Goal: Task Accomplishment & Management: Use online tool/utility

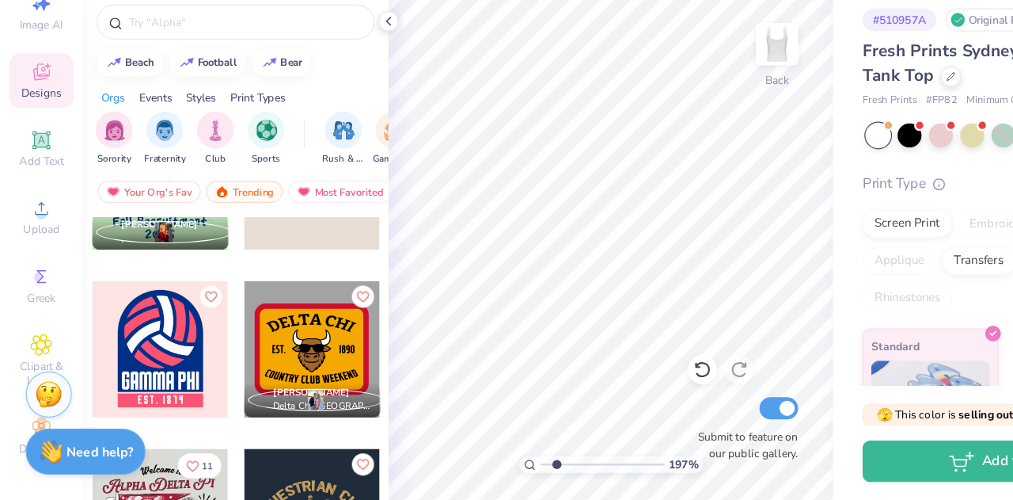
scroll to position [7011, 0]
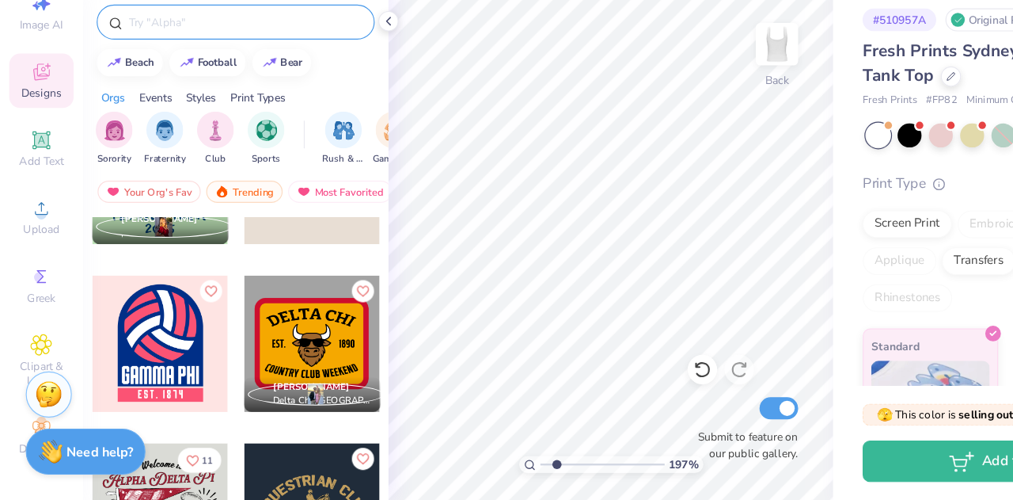
click at [143, 91] on input "text" at bounding box center [210, 89] width 203 height 16
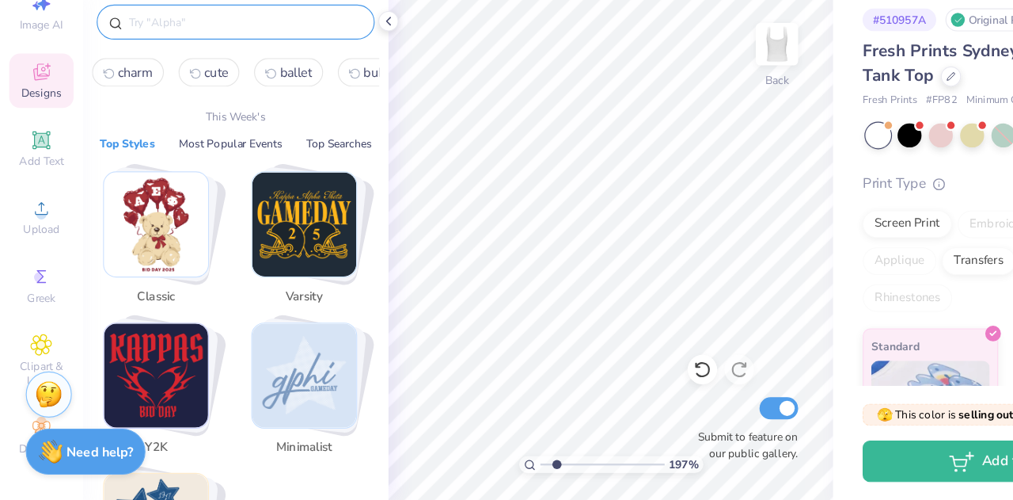
type input "s"
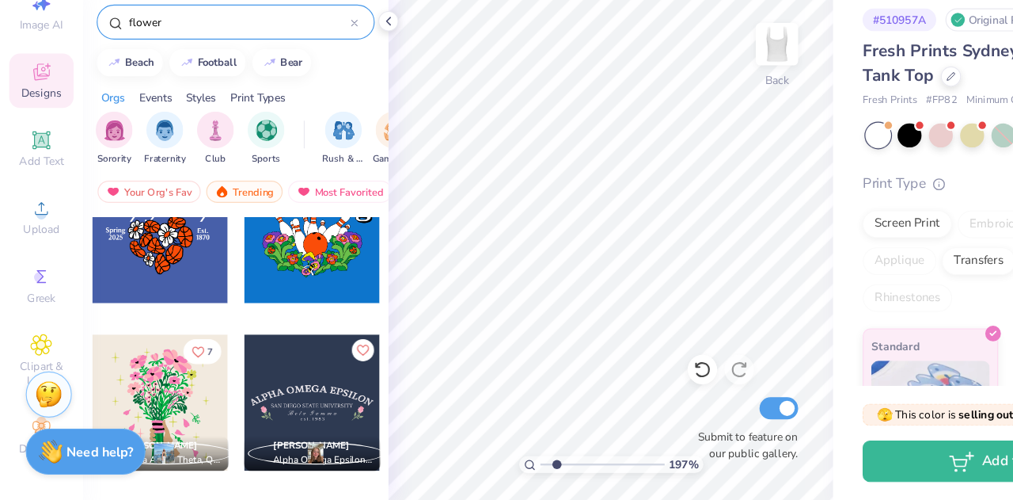
scroll to position [1342, 0]
type input "f"
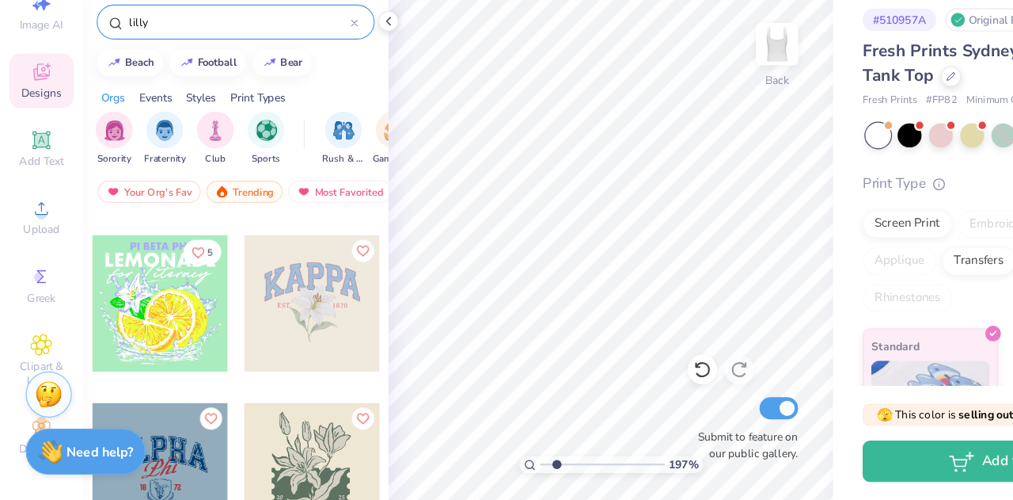
scroll to position [0, 0]
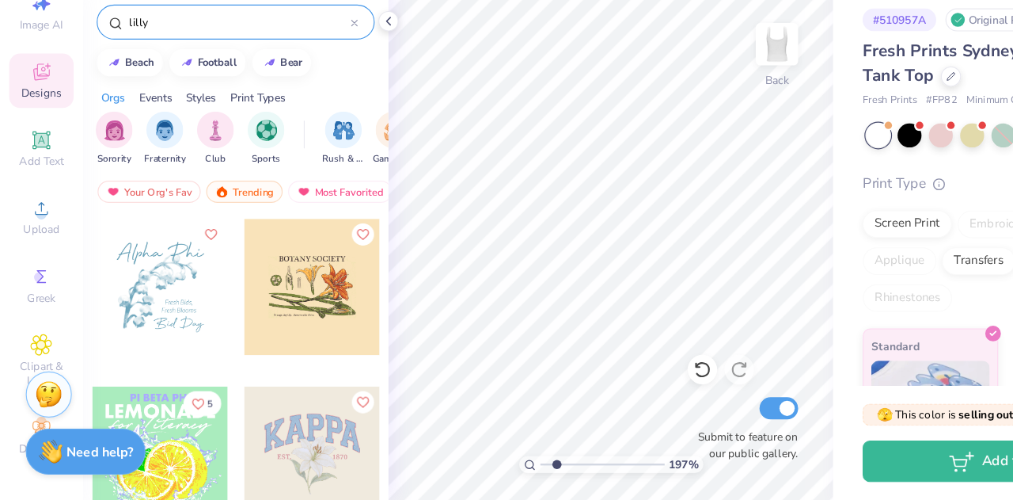
click at [182, 86] on input "lilly" at bounding box center [205, 89] width 192 height 16
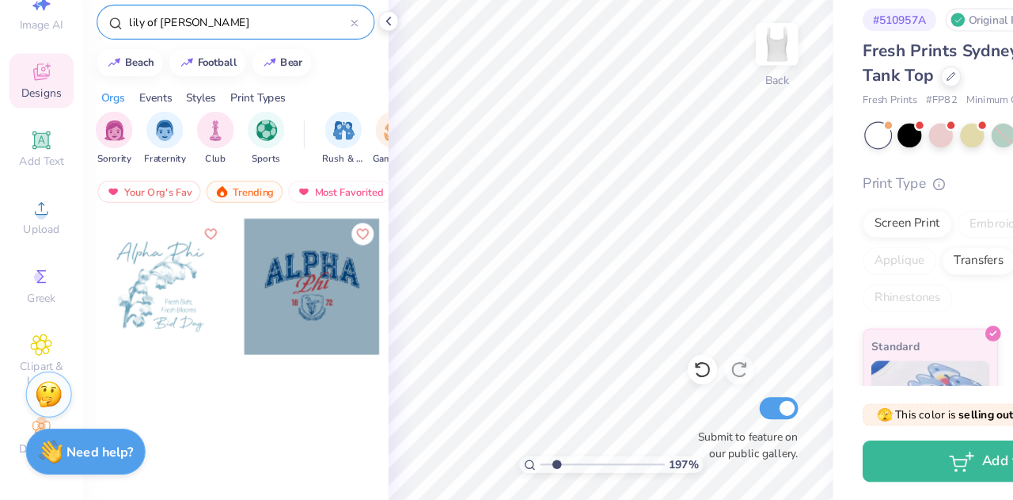
click at [150, 435] on div at bounding box center [202, 408] width 263 height 302
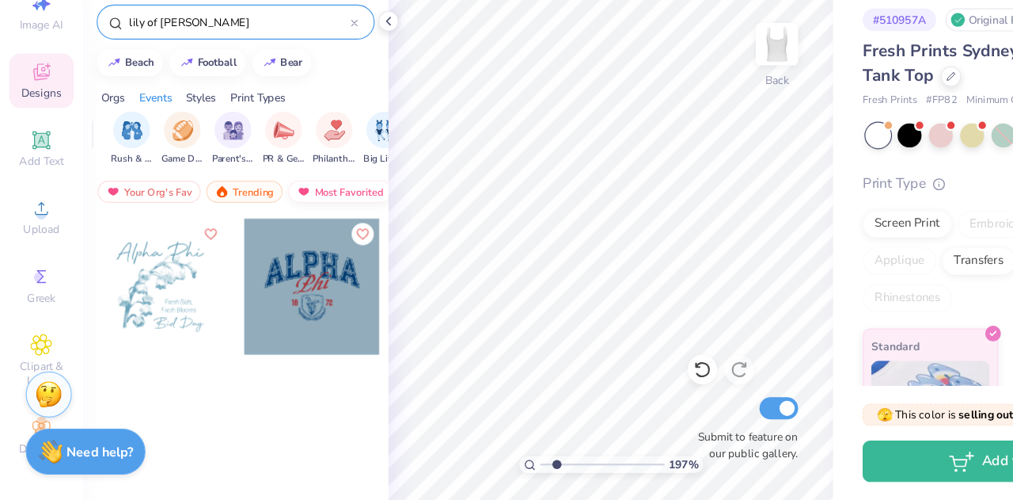
scroll to position [0, 183]
click at [131, 84] on input "lily of valler" at bounding box center [205, 89] width 192 height 16
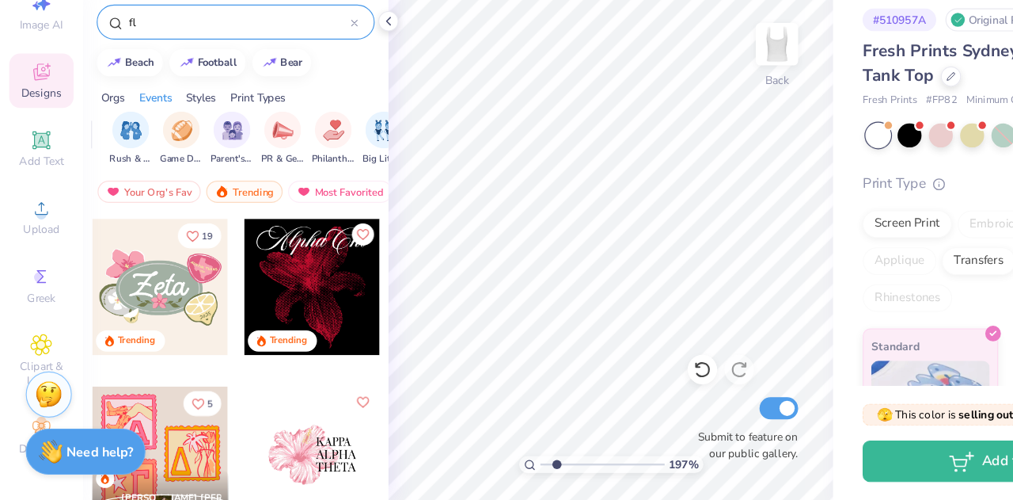
type input "f"
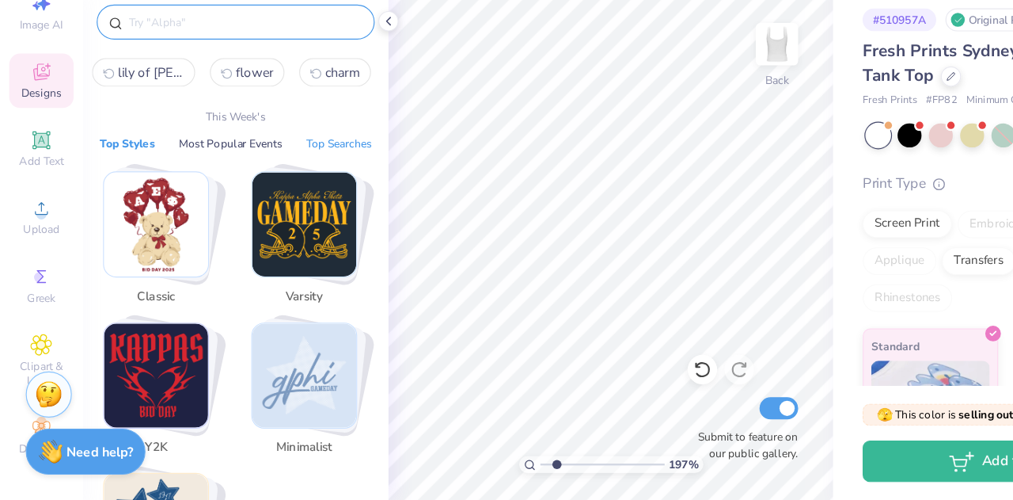
click at [287, 191] on button "Top Searches" at bounding box center [292, 193] width 66 height 16
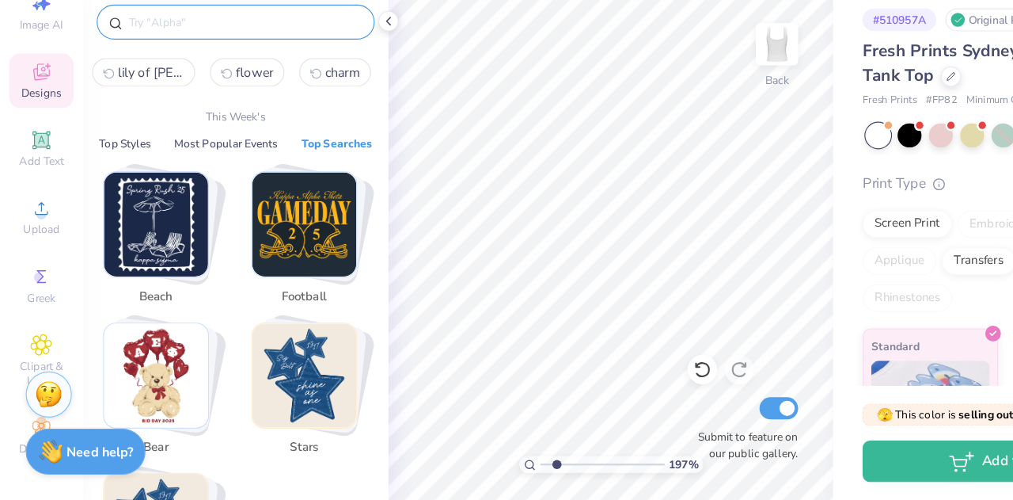
click at [194, 207] on div "beach football bear stars star" at bounding box center [202, 431] width 247 height 460
click at [183, 185] on button "Most Popular Events" at bounding box center [194, 193] width 98 height 16
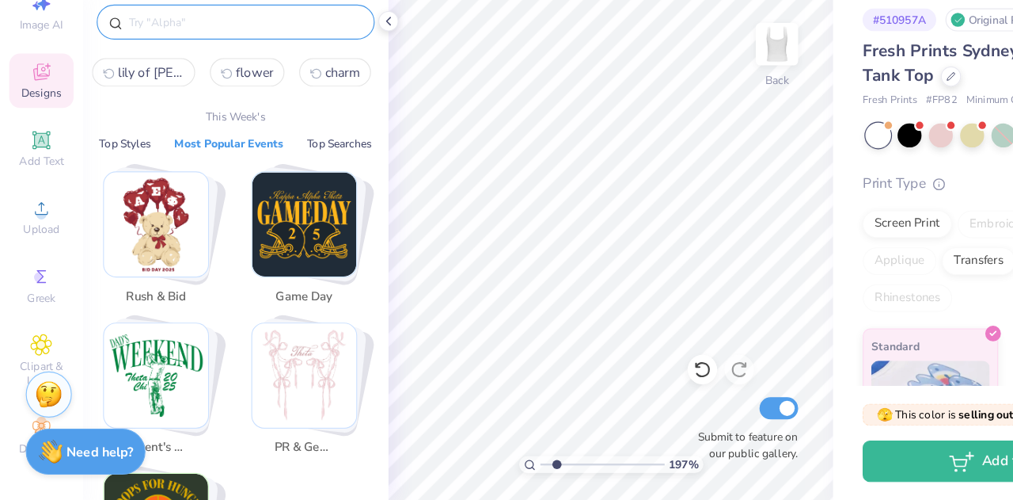
click at [286, 431] on img "Stack Card Button PR & General" at bounding box center [261, 392] width 89 height 89
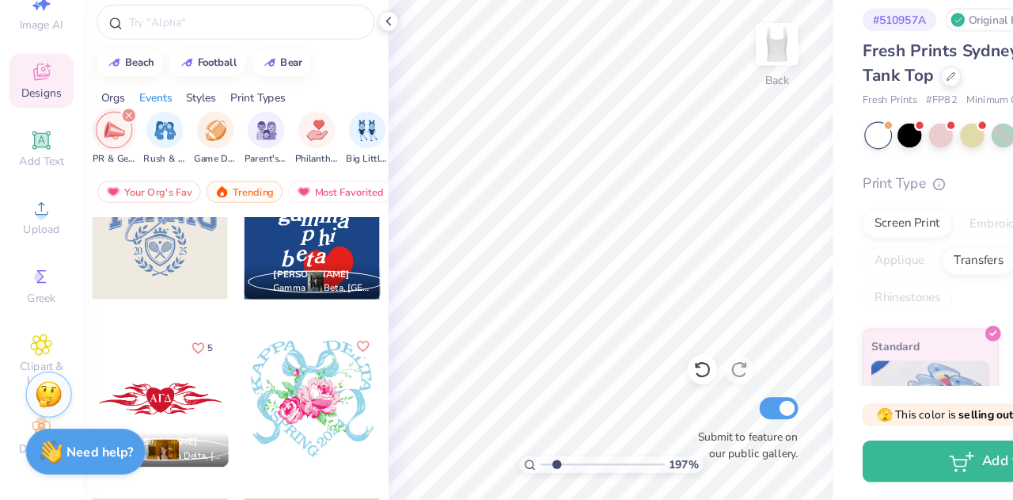
scroll to position [3976, 0]
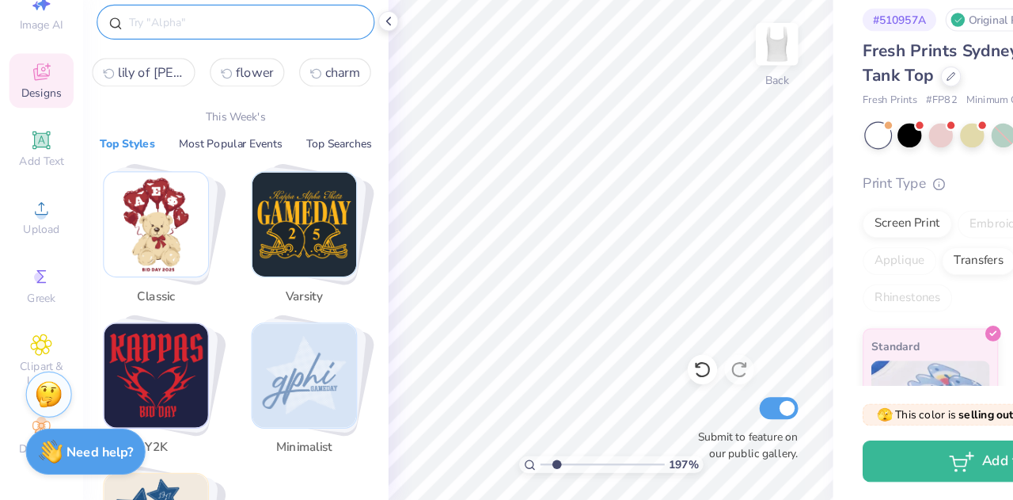
click at [170, 81] on input "text" at bounding box center [210, 89] width 203 height 16
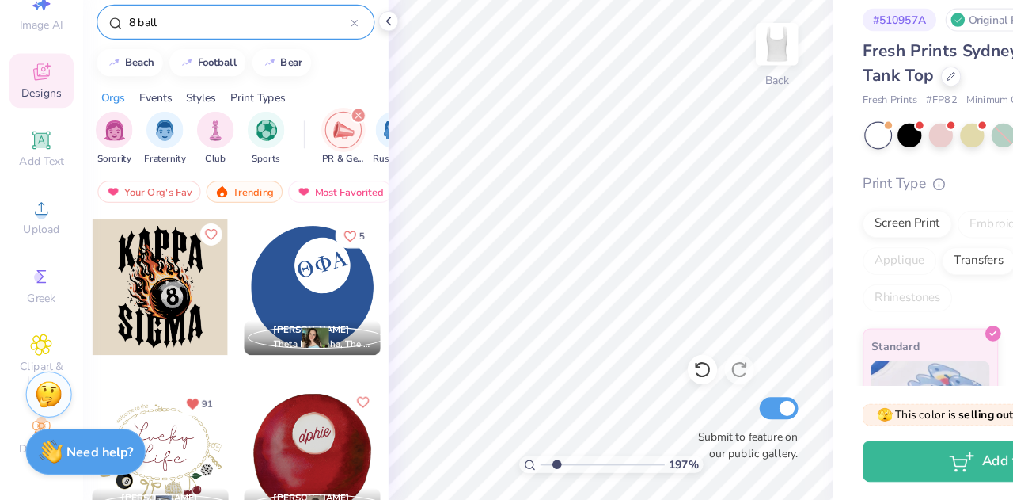
type input "8 ball"
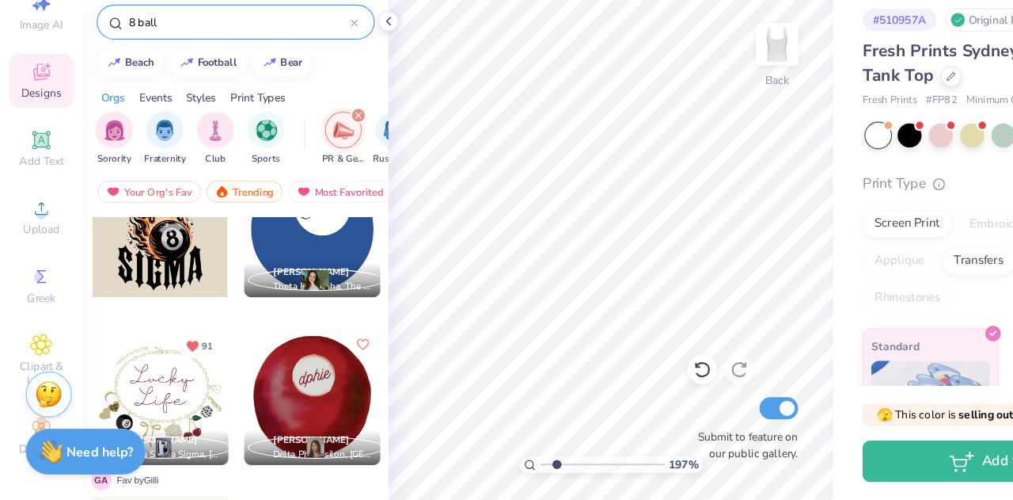
scroll to position [0, 0]
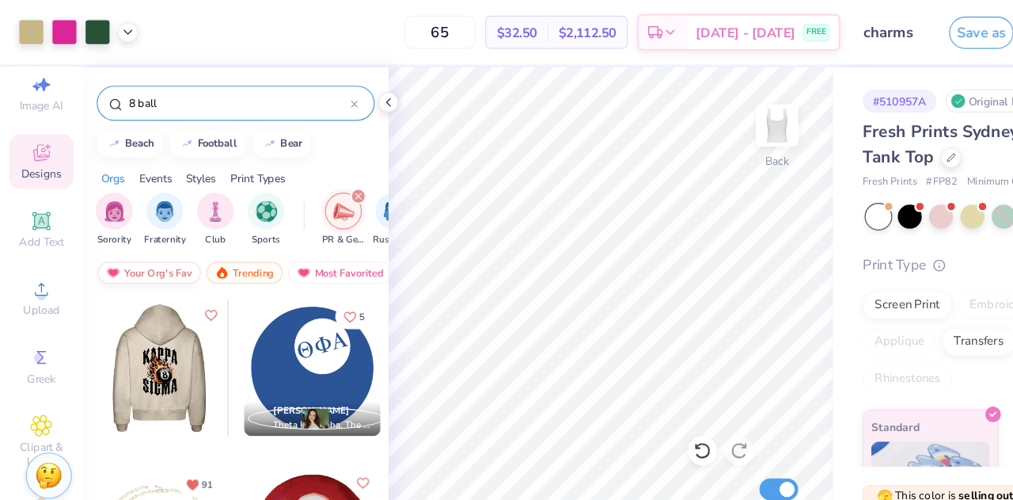
click at [144, 234] on div "Your Org's Fav" at bounding box center [128, 234] width 89 height 19
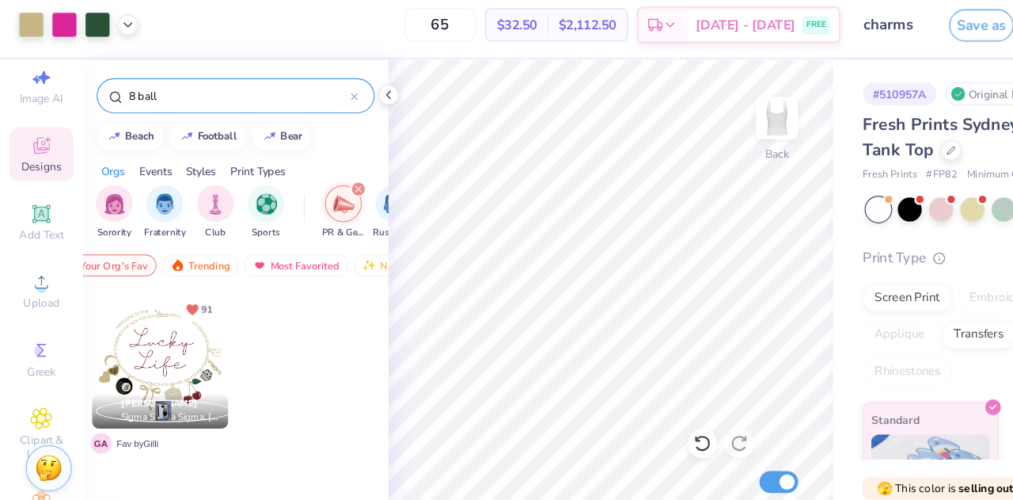
scroll to position [0, 90]
click at [272, 235] on div "Newest" at bounding box center [282, 234] width 60 height 19
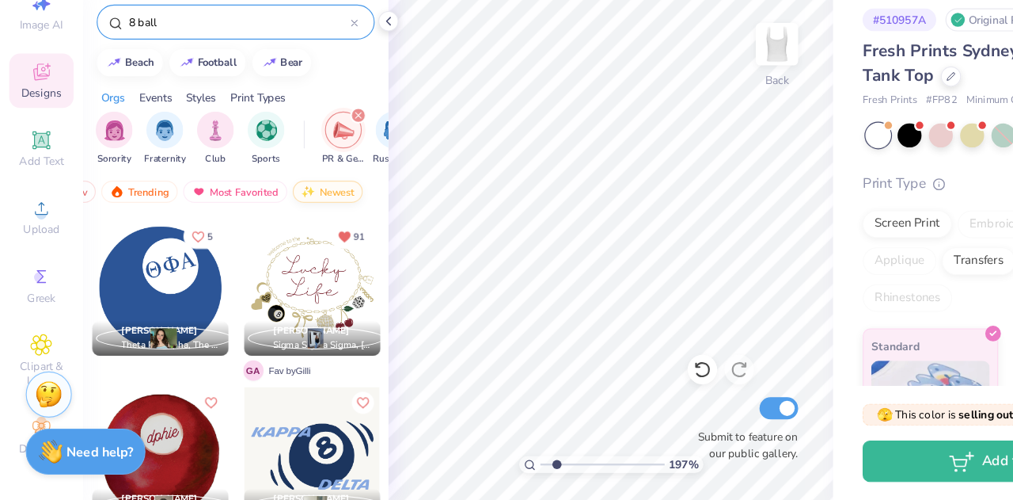
scroll to position [274, 0]
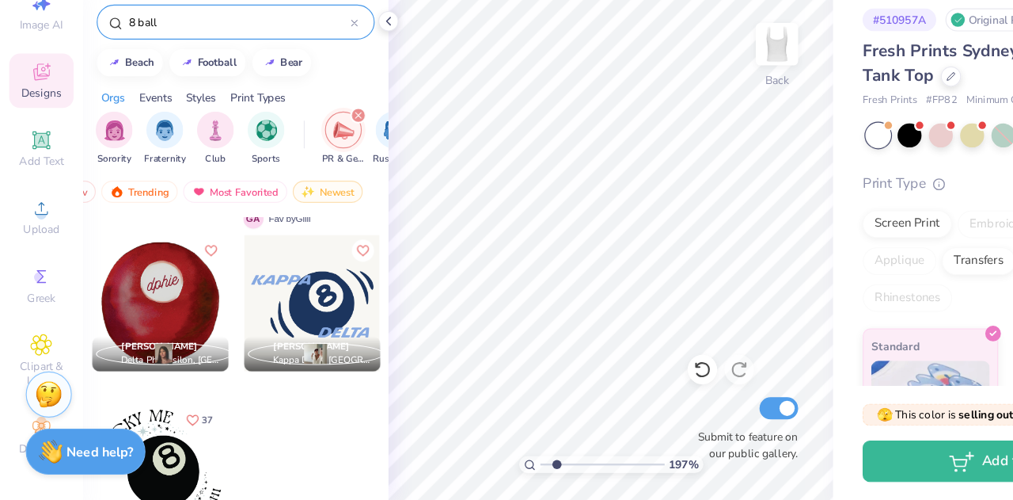
click at [304, 87] on icon at bounding box center [305, 89] width 6 height 6
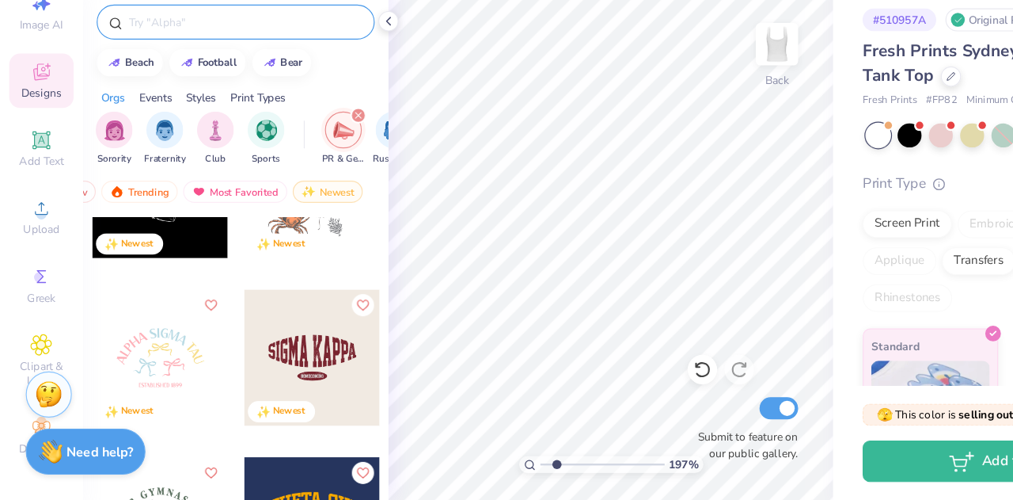
scroll to position [5704, 0]
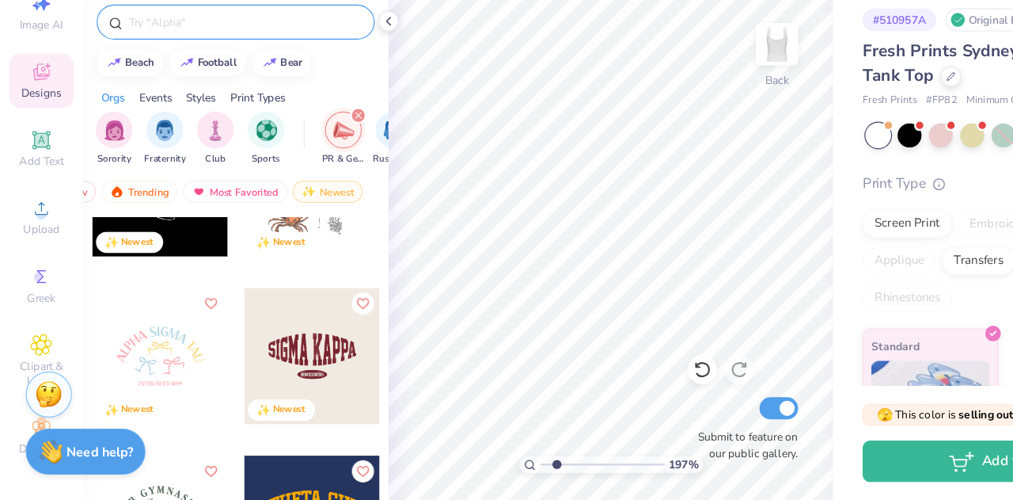
click at [191, 88] on input "text" at bounding box center [210, 89] width 203 height 16
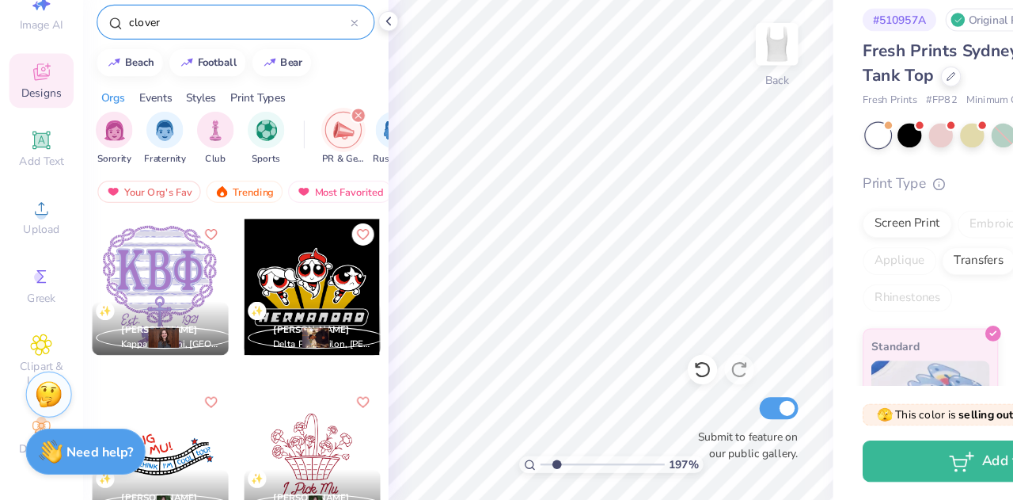
type input "clover"
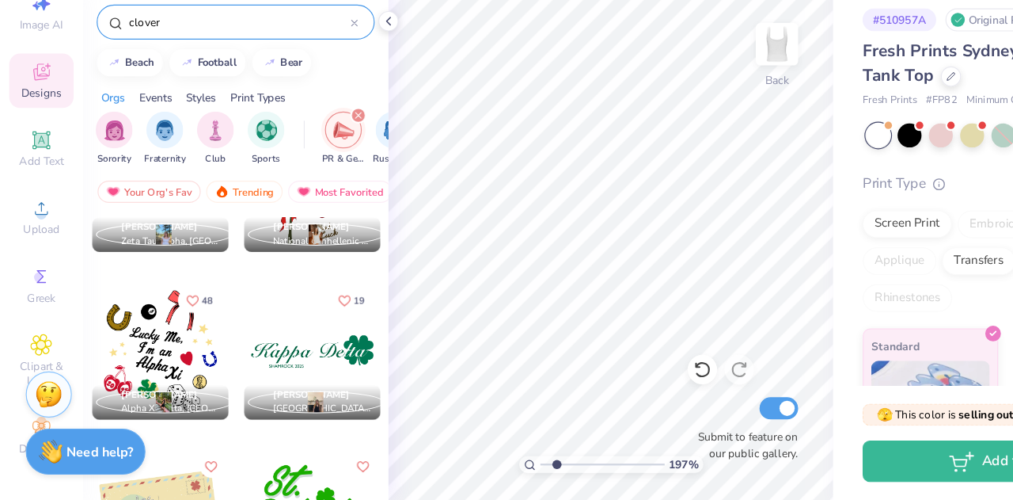
scroll to position [233, 0]
click at [296, 373] on div at bounding box center [268, 371] width 117 height 117
type input "1.96758176917157"
type input "7.70"
type input "1.96758176917157"
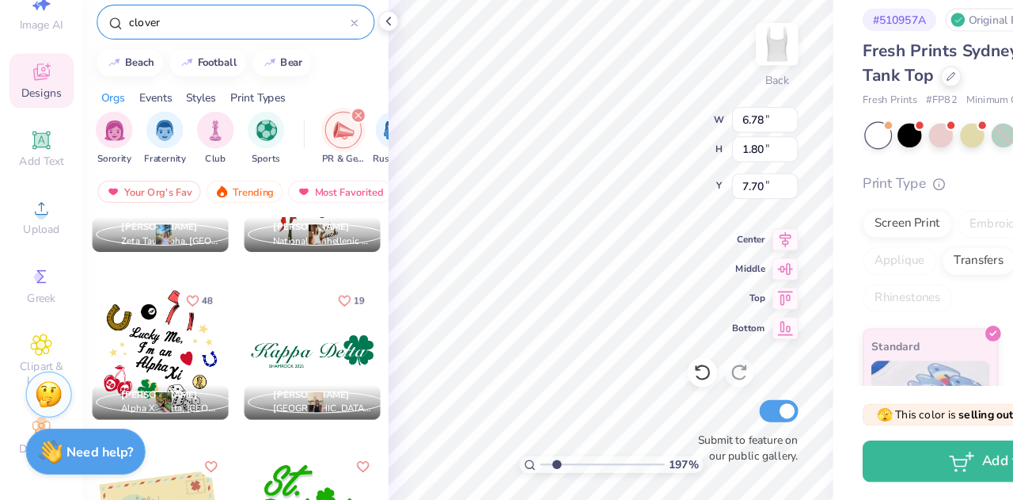
type input "5.07"
type input "1.35"
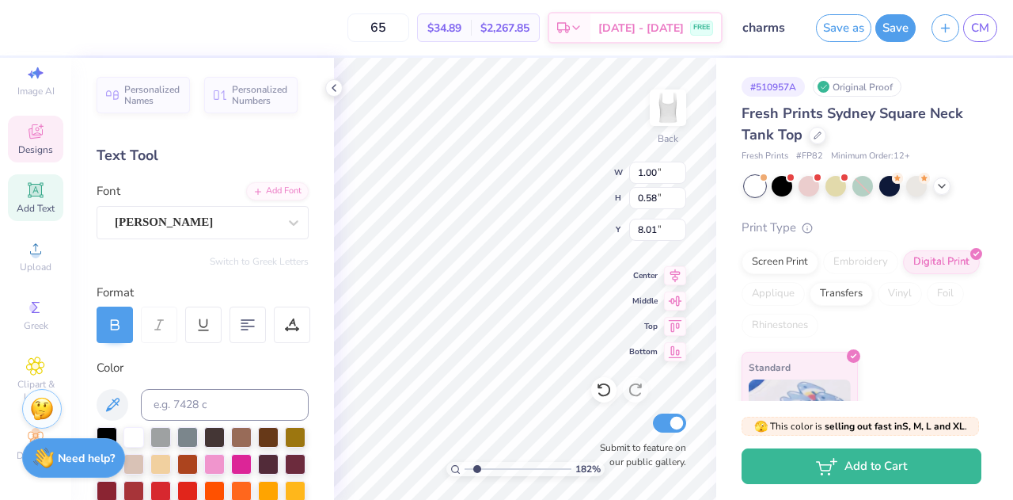
type input "1.82071397844136"
type input "1.23"
type input "1.25"
type input "7.70"
type input "1.82071397844136"
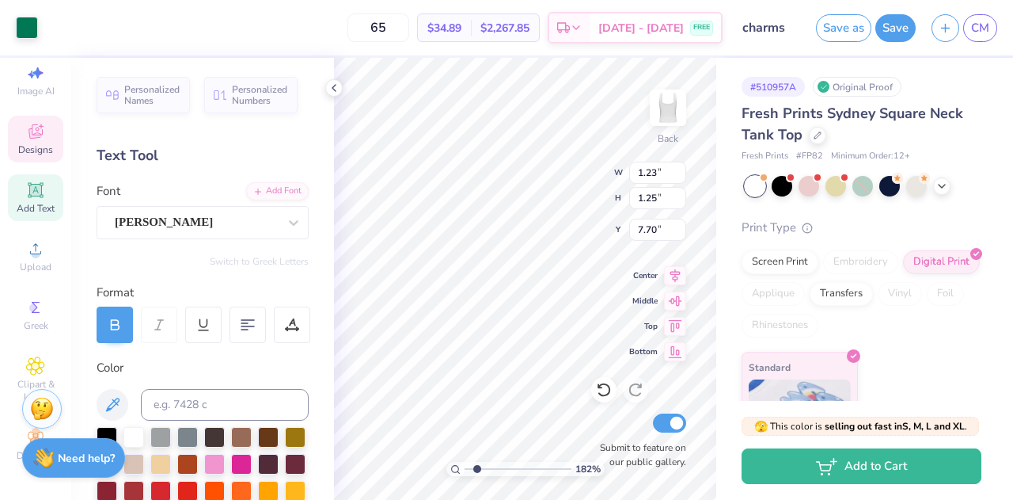
type input "10.04"
type input "1.82071397844136"
type input "7.95"
type input "1.82071397844136"
type input "1.33"
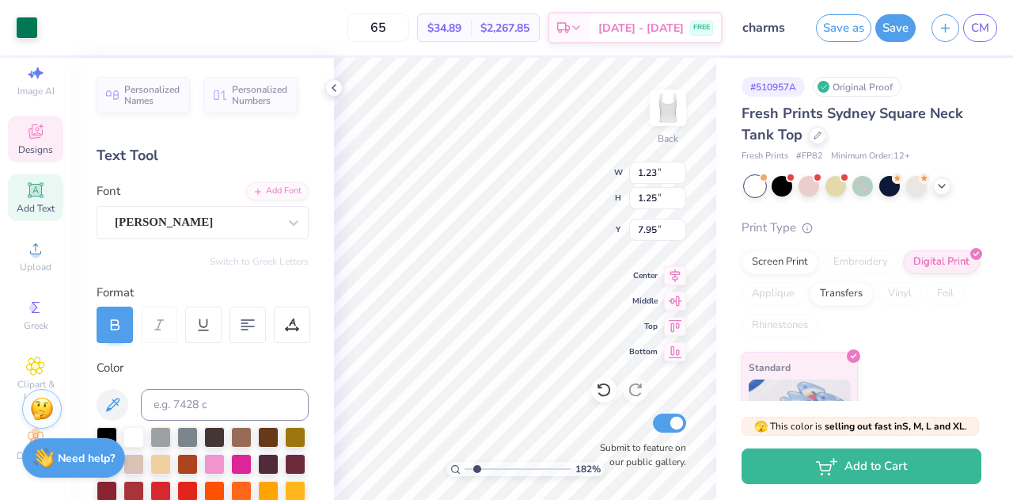
type input "1.33"
type input "7.91"
type input "1.82071397844136"
type input "0.74"
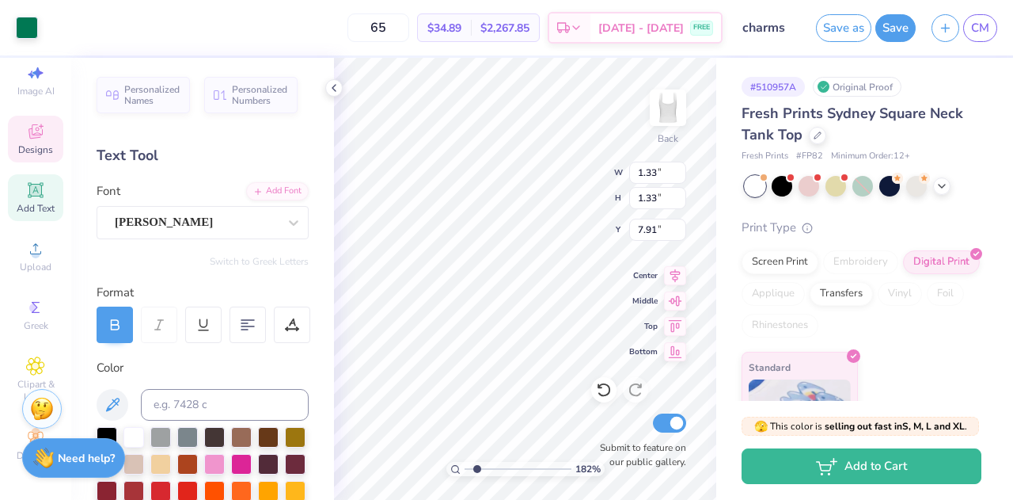
type input "8.59"
type input "1.82071397844136"
type input "4.68"
type input "3.68642073662888"
type input "4.62"
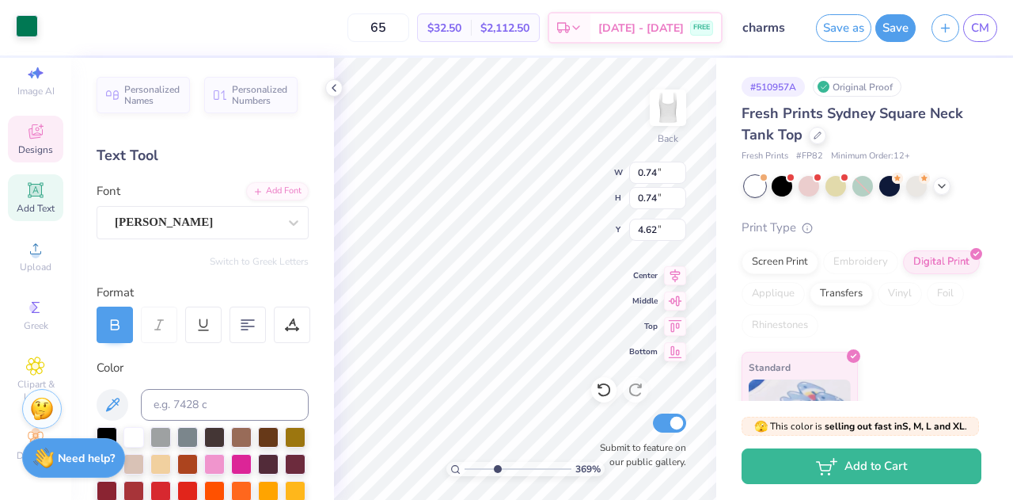
click at [23, 31] on div at bounding box center [27, 26] width 22 height 22
type input "3.68642073662888"
type input "5.36"
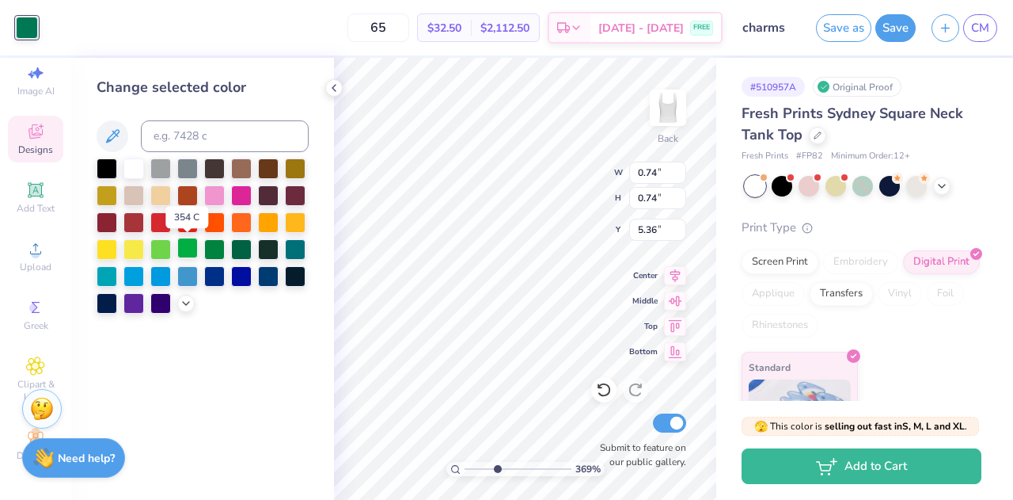
click at [187, 243] on div at bounding box center [187, 248] width 21 height 21
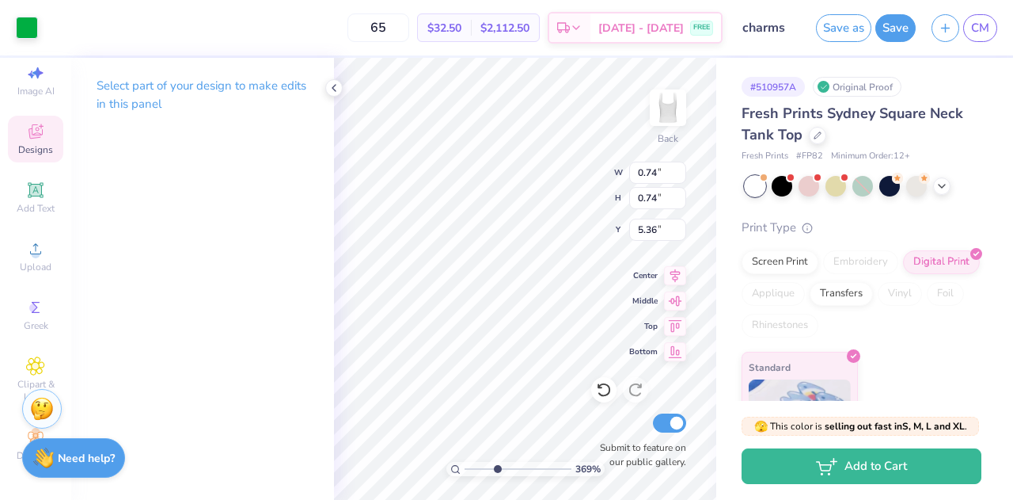
type input "3.68642073662888"
type input "0.52"
type input "5.45"
type input "3.68642073662888"
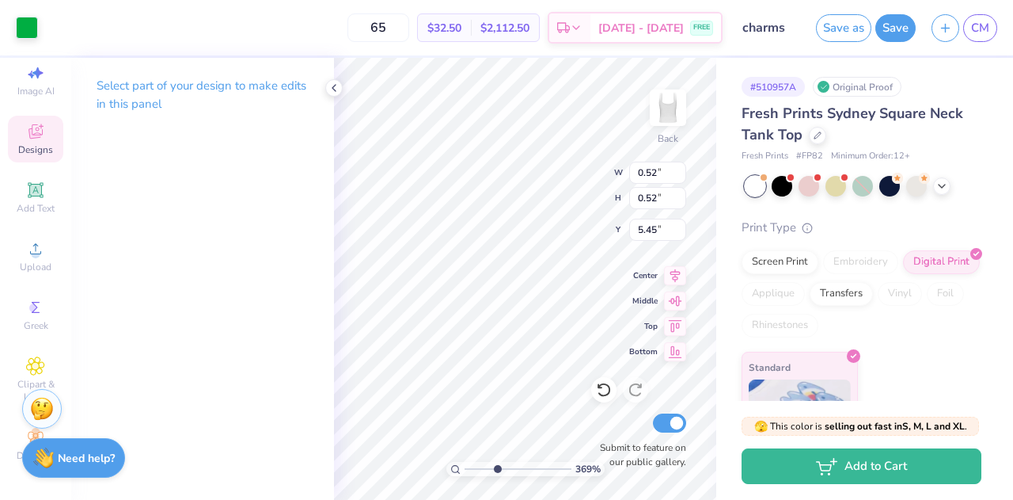
type input "4.73"
type input "3.82761603964253"
type input "0.62"
type input "4.69"
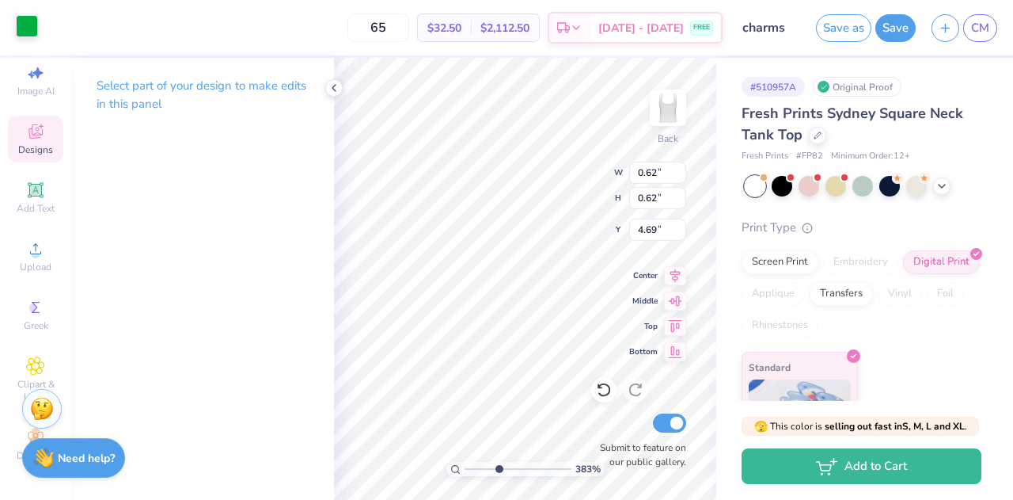
type input "3.82761603964253"
type input "4.68"
click at [27, 28] on div at bounding box center [27, 26] width 22 height 22
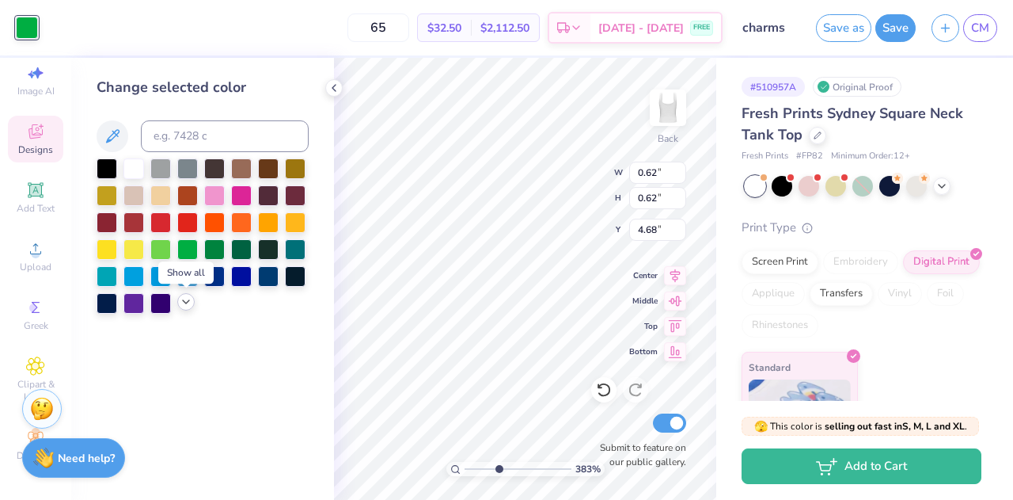
click at [184, 308] on div at bounding box center [185, 301] width 17 height 17
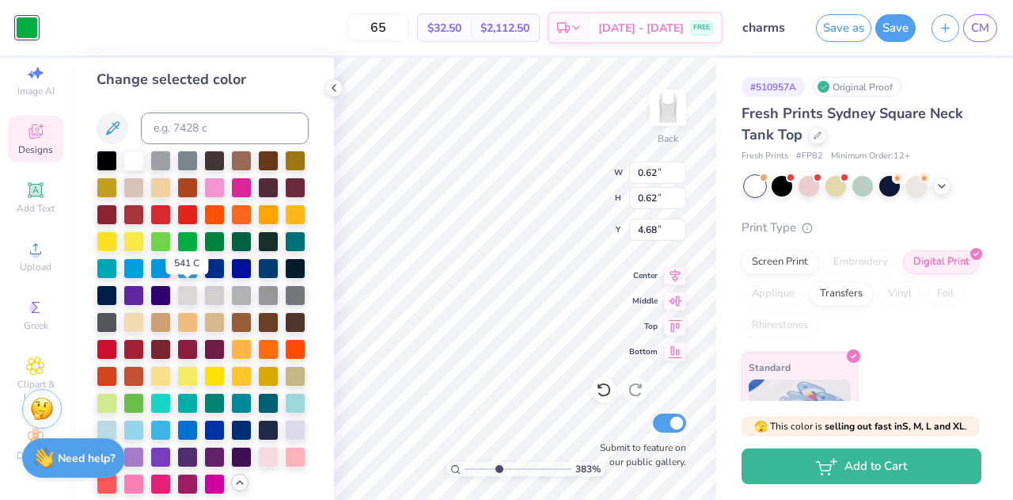
scroll to position [10, 0]
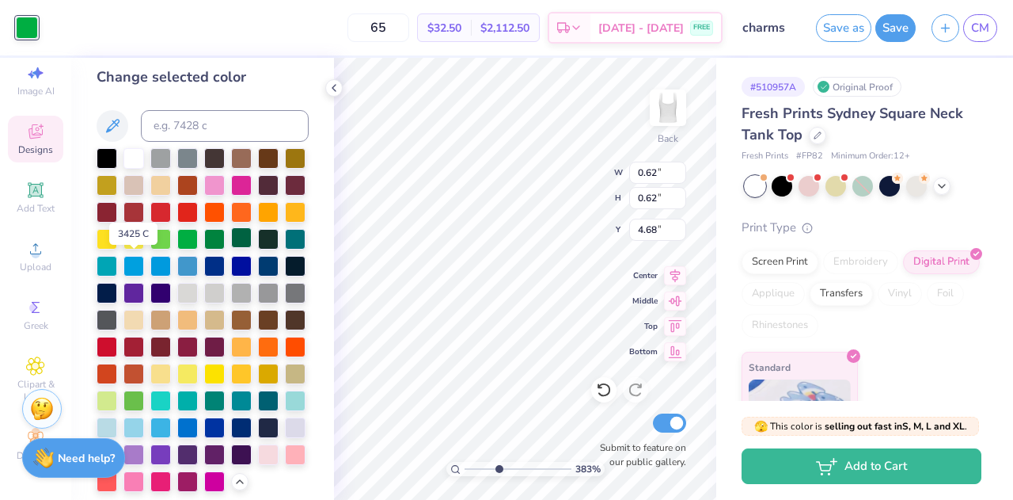
click at [231, 248] on div at bounding box center [241, 237] width 21 height 21
click at [204, 249] on div at bounding box center [214, 239] width 21 height 21
click at [198, 241] on div at bounding box center [187, 237] width 21 height 21
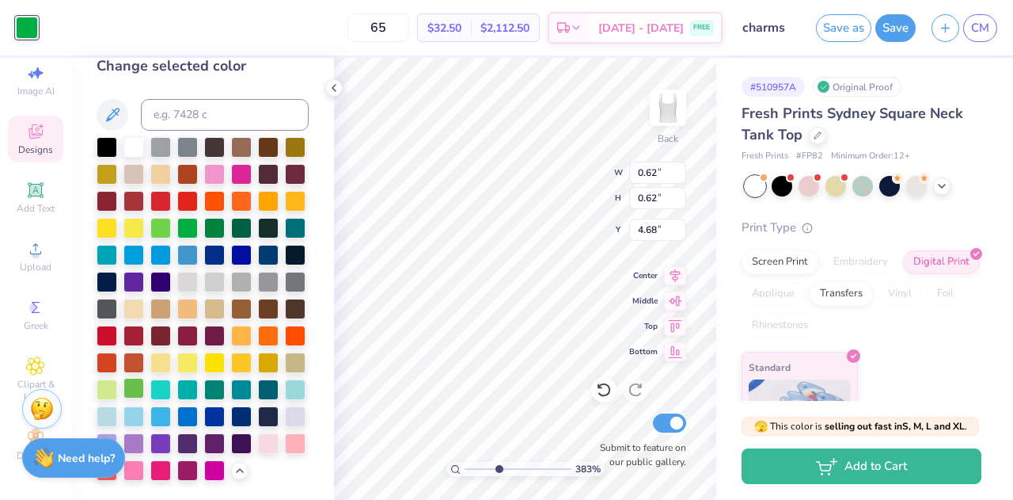
click at [144, 378] on div at bounding box center [134, 388] width 21 height 21
click at [117, 378] on div at bounding box center [107, 388] width 21 height 21
click at [144, 378] on div at bounding box center [134, 388] width 21 height 21
click at [285, 357] on div at bounding box center [295, 361] width 21 height 21
click at [116, 105] on icon at bounding box center [112, 114] width 19 height 19
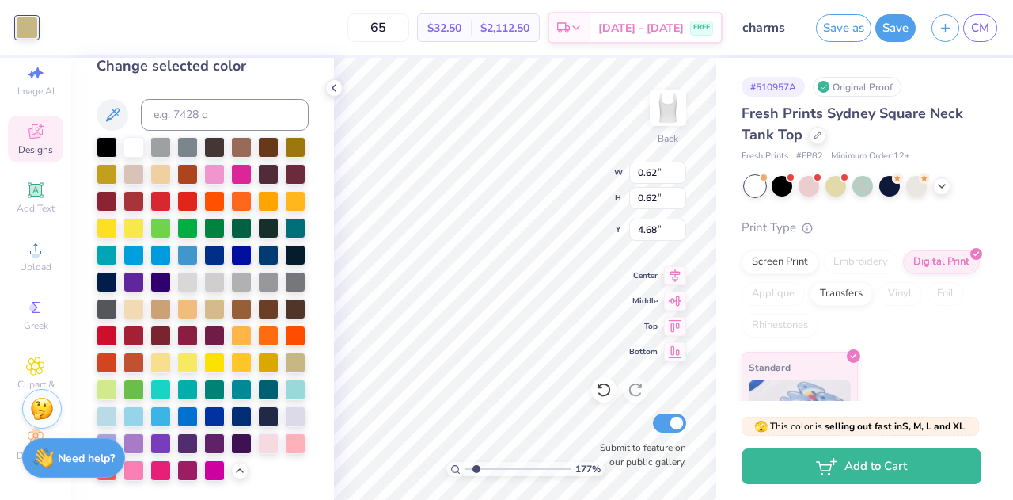
type input "1.77454371514737"
type input "1.12"
type input "0.99"
type input "3.94"
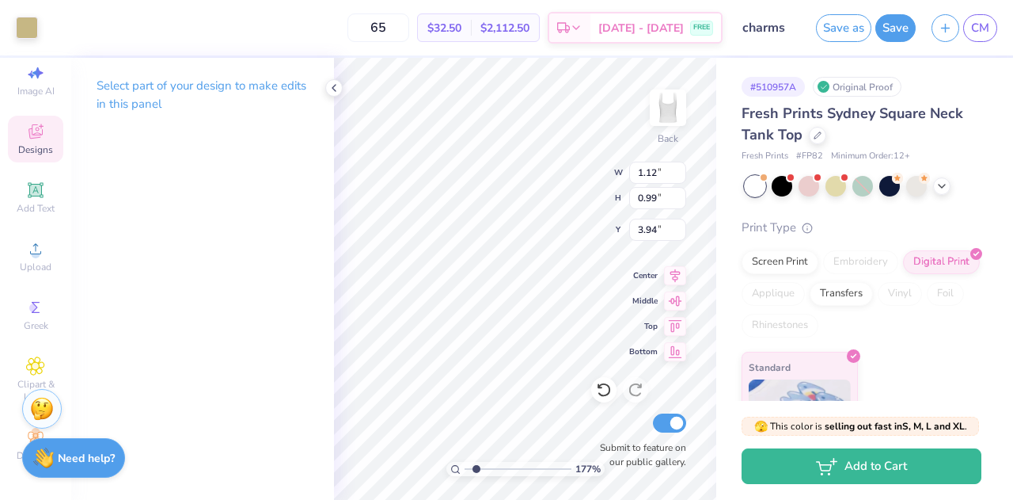
type input "1.77454371514737"
type input "0.62"
type input "4.68"
click at [29, 21] on div at bounding box center [27, 26] width 22 height 22
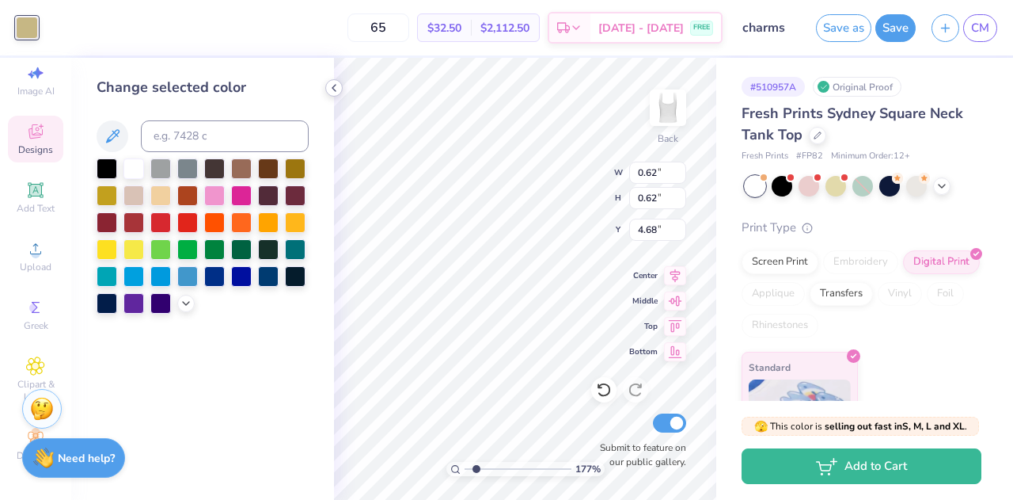
click at [336, 86] on icon at bounding box center [334, 88] width 13 height 13
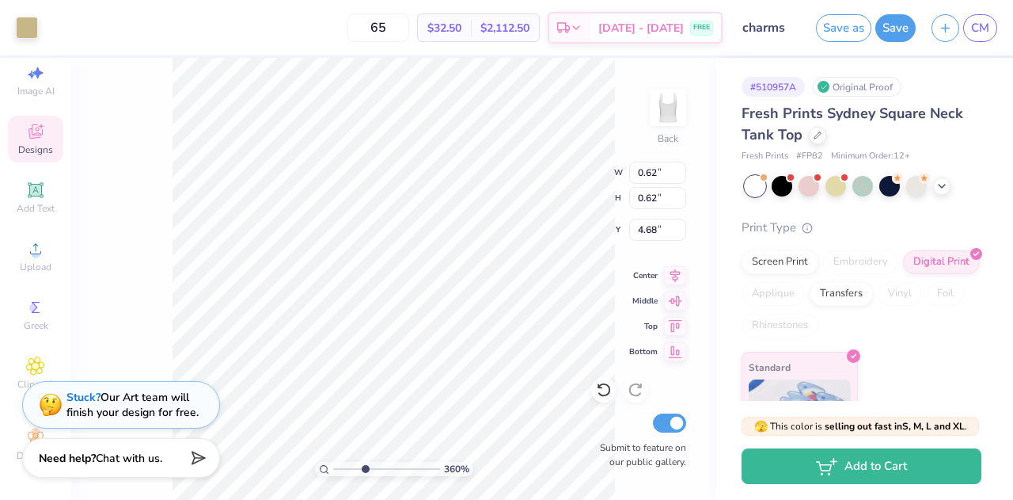
type input "3.60213018059747"
type input "5.88"
type input "3.60213018059747"
type input "0.74"
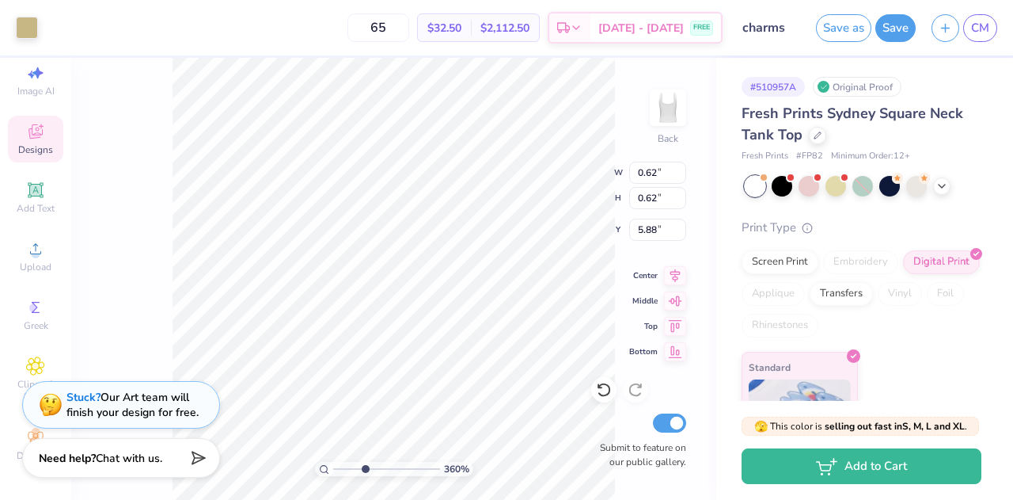
type input "4.62"
type input "3.60213018059747"
type input "0.33"
type input "4.77"
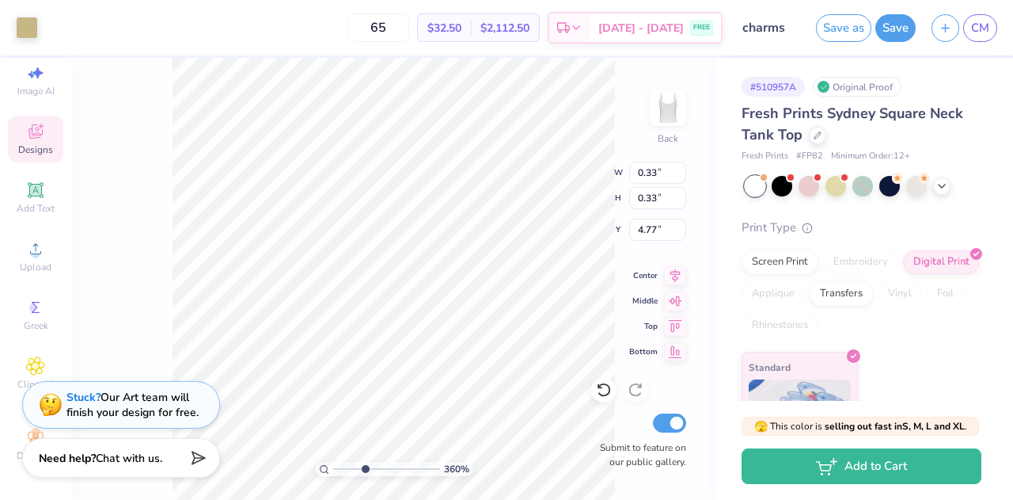
type input "3.60213018059747"
type input "0.62"
type input "5.88"
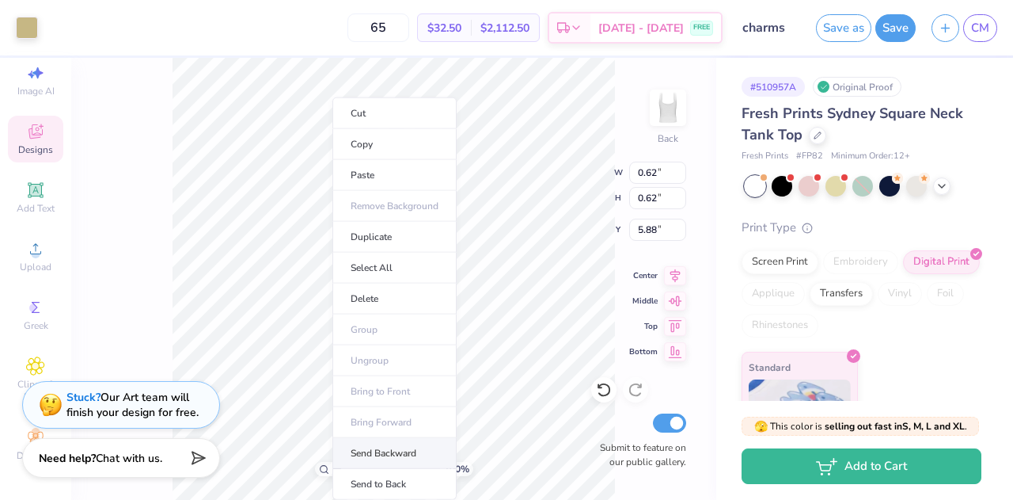
click at [390, 444] on li "Send Backward" at bounding box center [395, 453] width 124 height 31
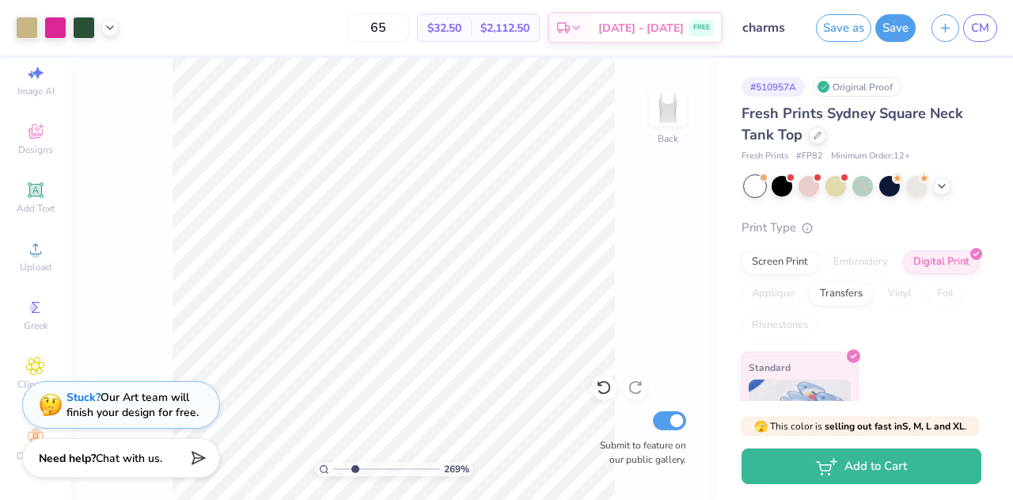
type input "2.70587694953071"
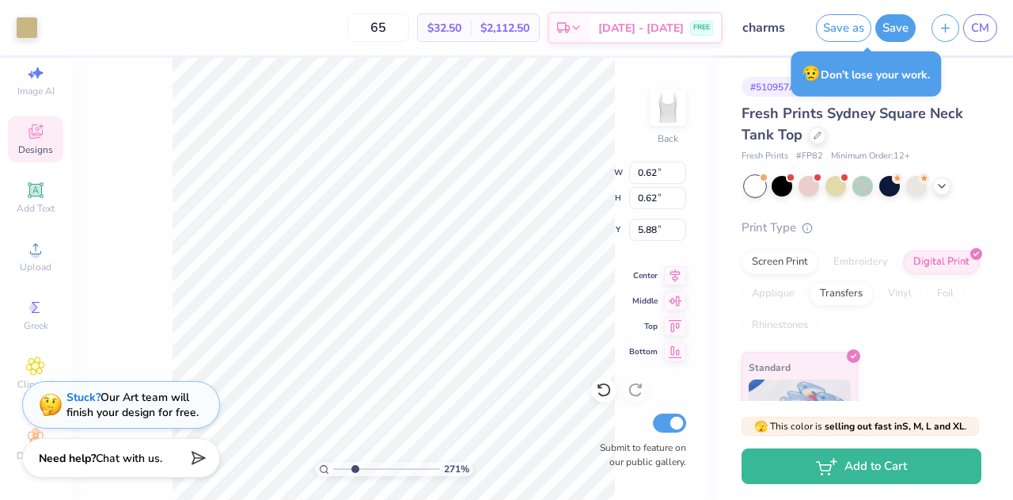
type input "0.33"
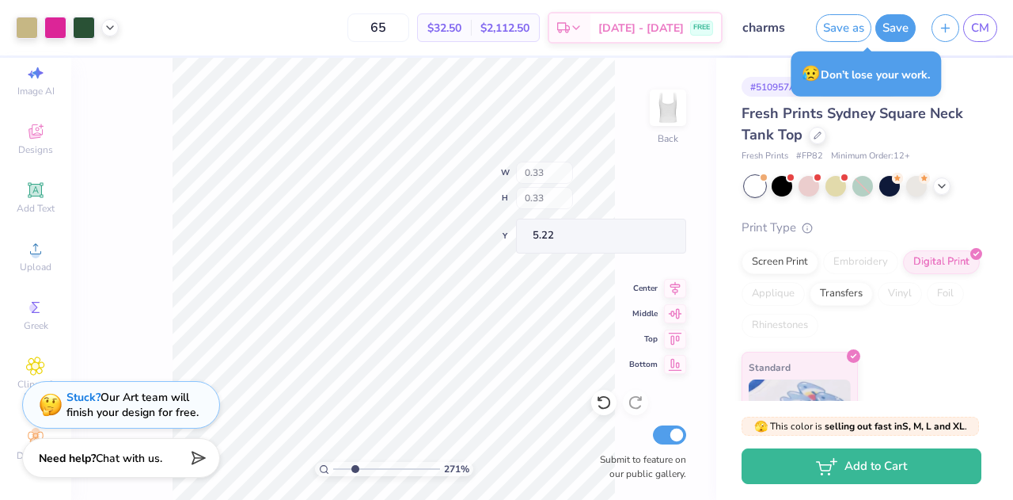
type input "6.02"
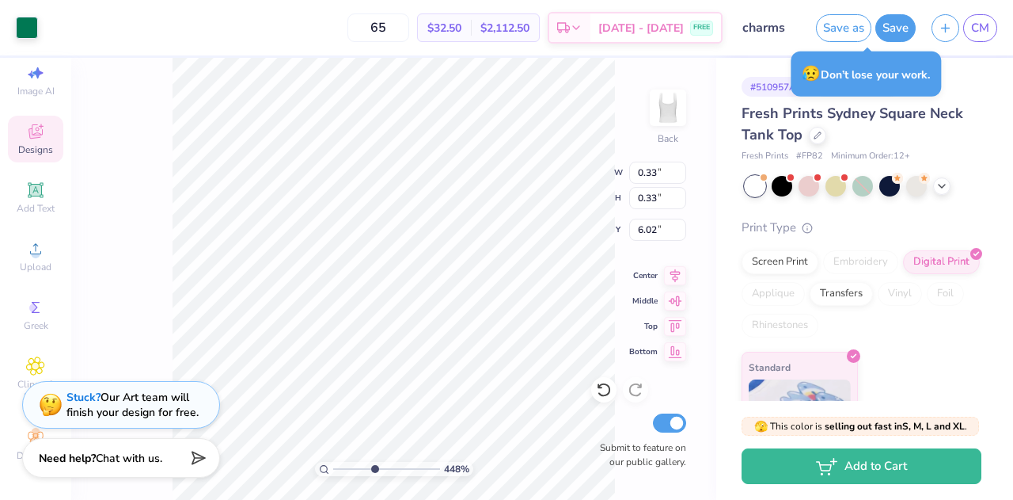
type input "4.47942071741244"
type input "6.04"
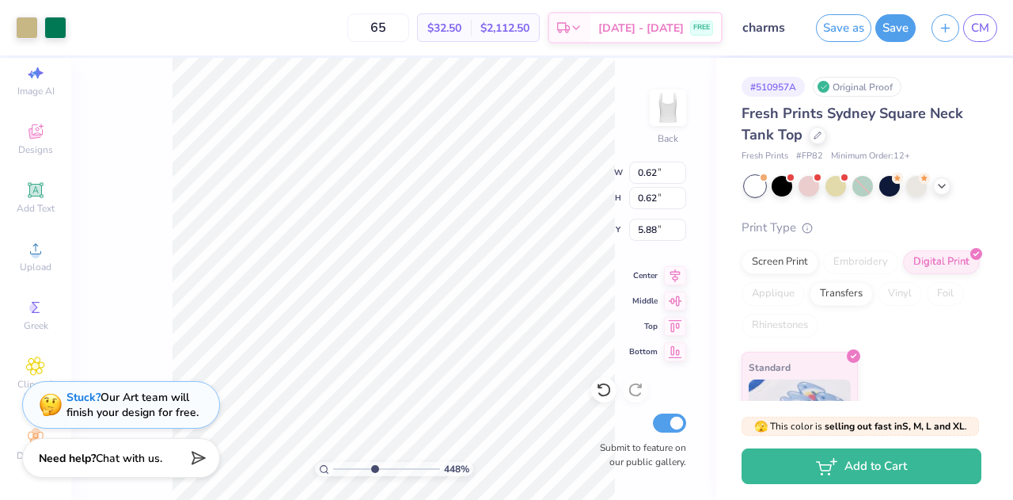
type input "4.47942071741244"
type input "5.89"
type input "4.47942071741244"
type input "4.67"
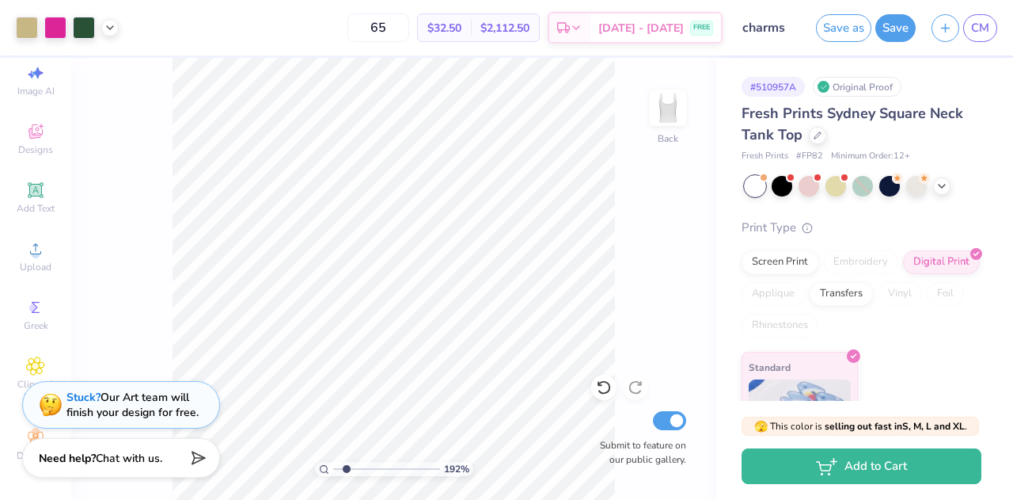
type input "1.92369748394783"
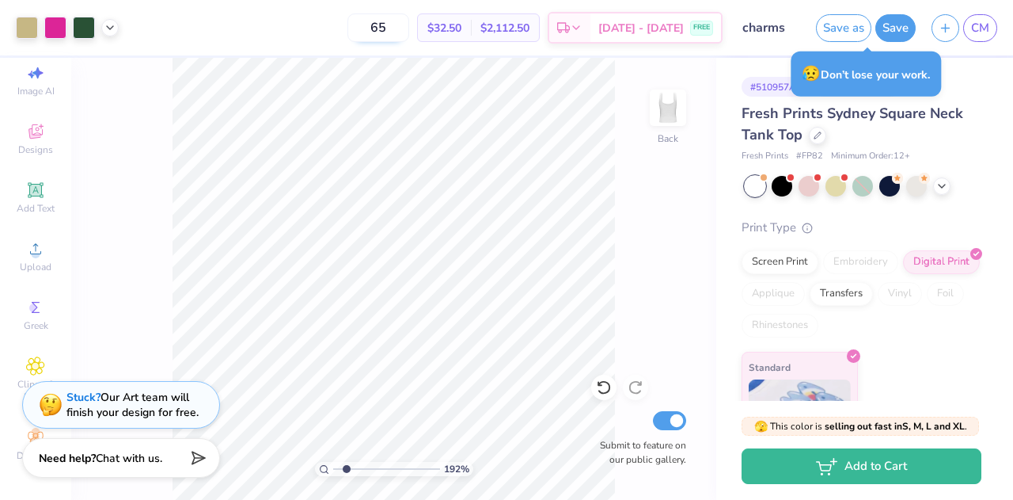
click at [409, 31] on input "65" at bounding box center [379, 27] width 62 height 29
click at [409, 28] on input "65" at bounding box center [379, 27] width 62 height 29
type input "6"
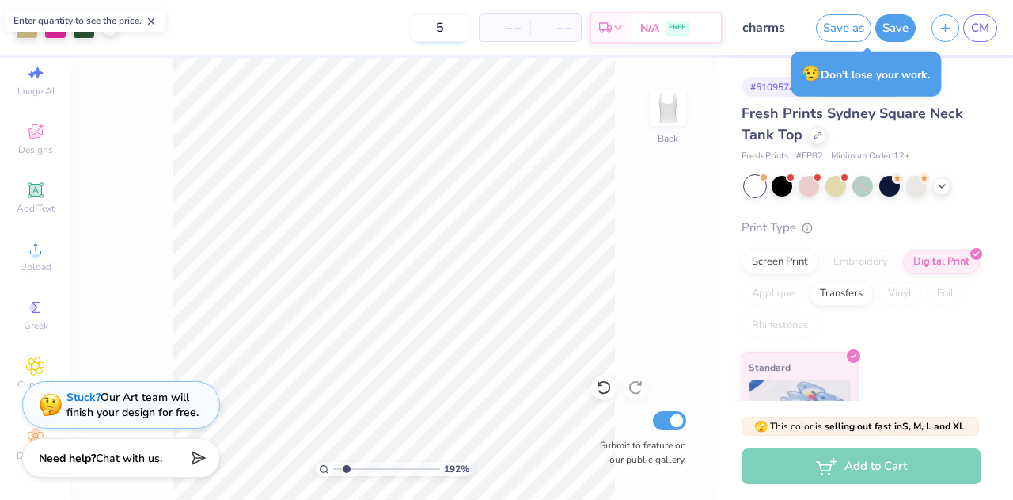
type input "50"
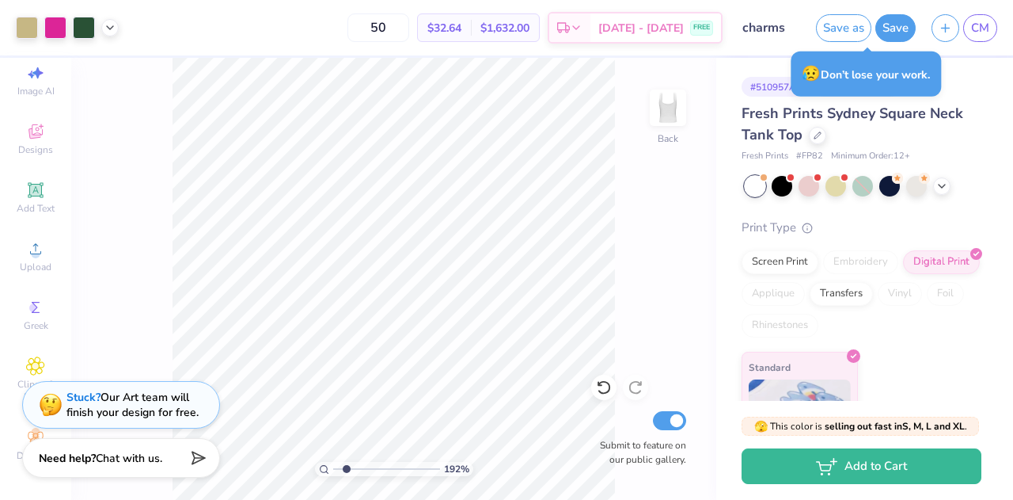
scroll to position [64, 0]
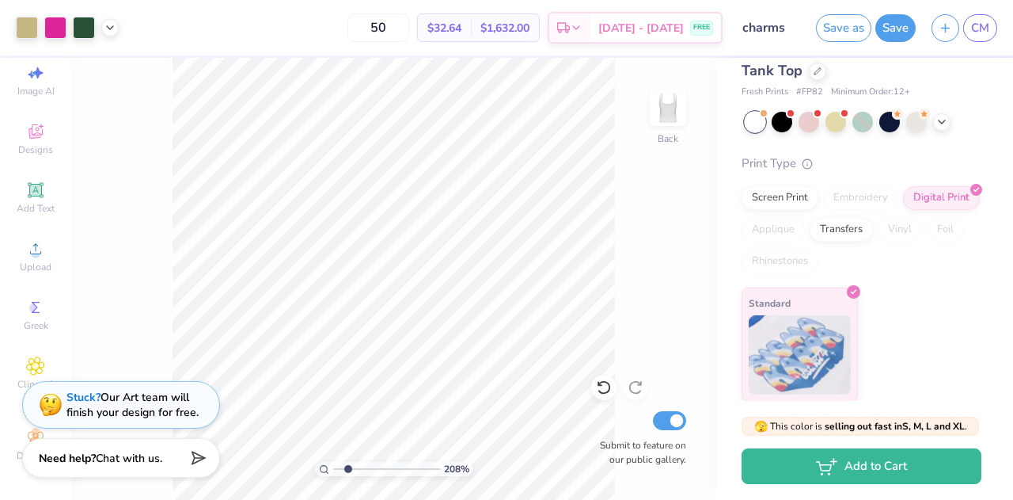
type input "2.07991429189832"
type input "50"
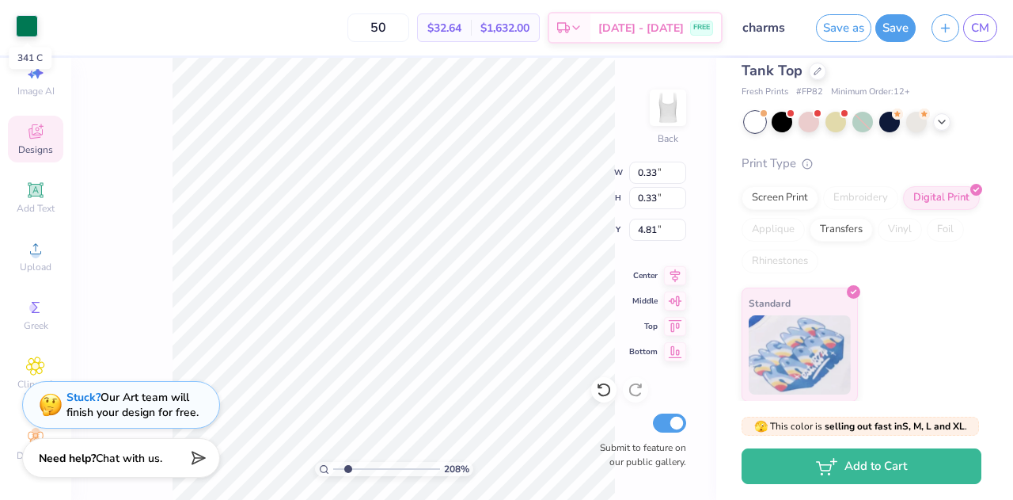
click at [29, 29] on div at bounding box center [27, 26] width 22 height 22
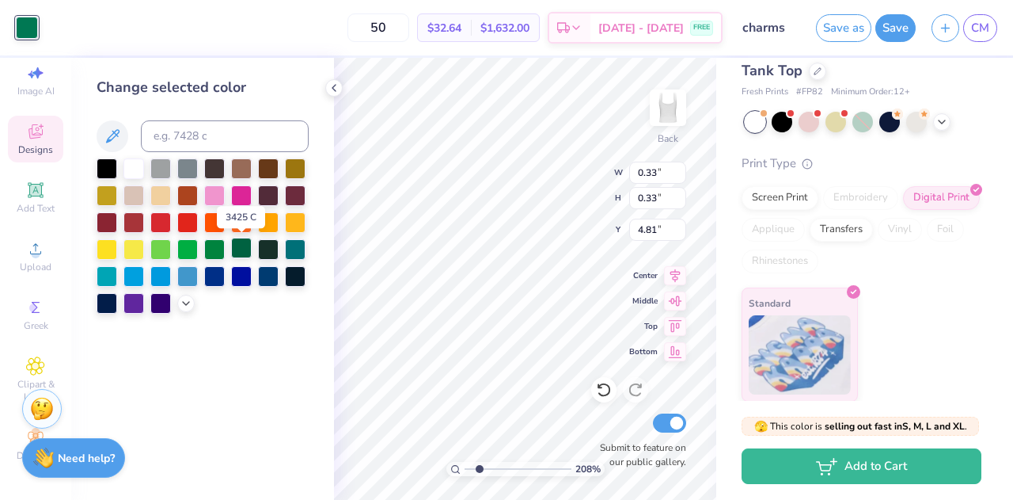
click at [245, 249] on div at bounding box center [241, 248] width 21 height 21
type input "2.07991429189832"
type input "0.69"
type input "0.31"
type input "4.72"
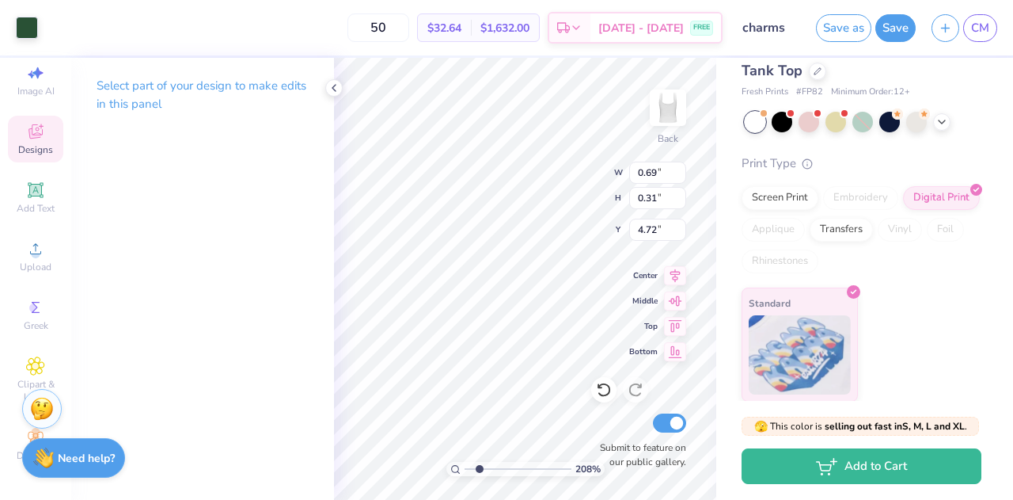
type input "2.07991429189832"
type input "0.39"
type input "0.38"
type input "4.13"
type input "2.07991429189832"
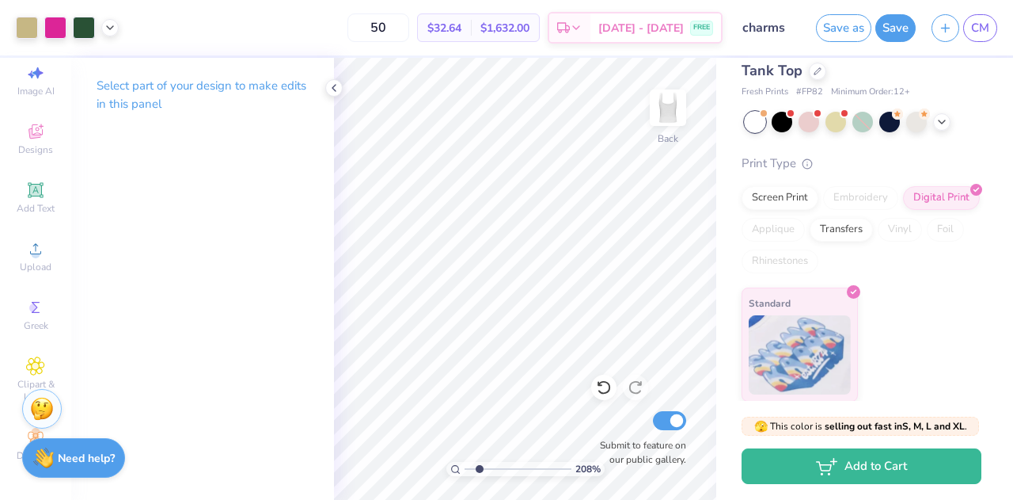
click at [471, 30] on div "$32.64 Per Item" at bounding box center [444, 27] width 53 height 27
click at [462, 24] on span "$32.64" at bounding box center [445, 28] width 34 height 17
click at [409, 30] on input "50" at bounding box center [379, 27] width 62 height 29
type input "5"
type input "6"
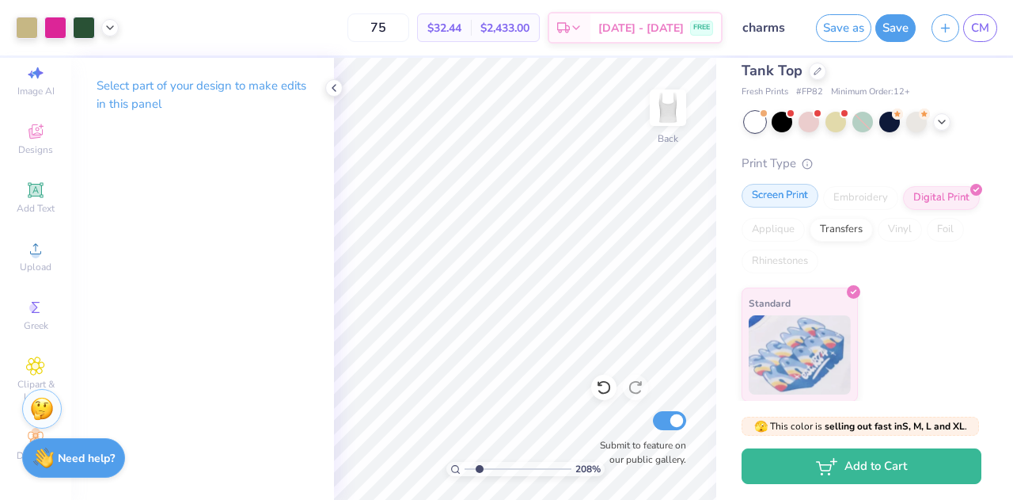
type input "75"
click at [776, 197] on div "Screen Print" at bounding box center [780, 196] width 77 height 24
type input "2.07991429189832"
type textarea "x"
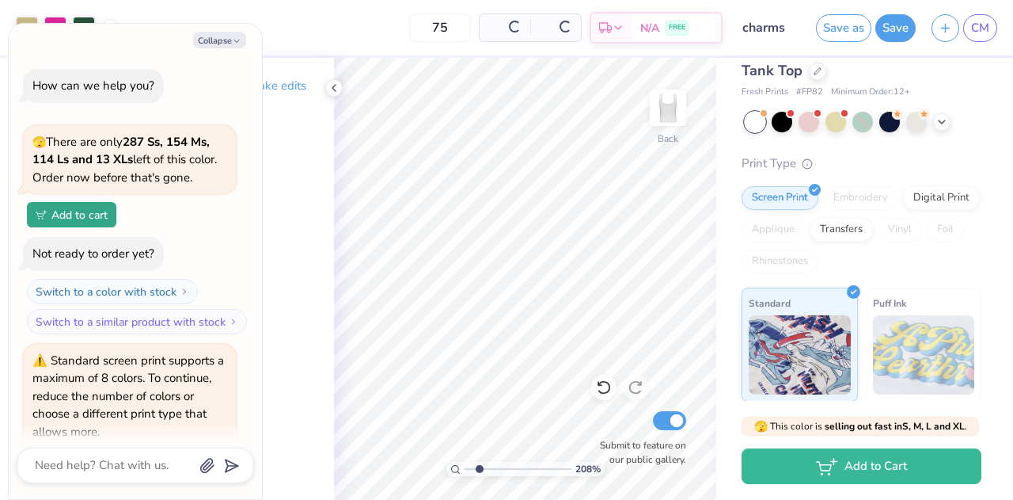
type input "2.07991429189832"
type textarea "x"
type input "2.07991429189832"
type textarea "x"
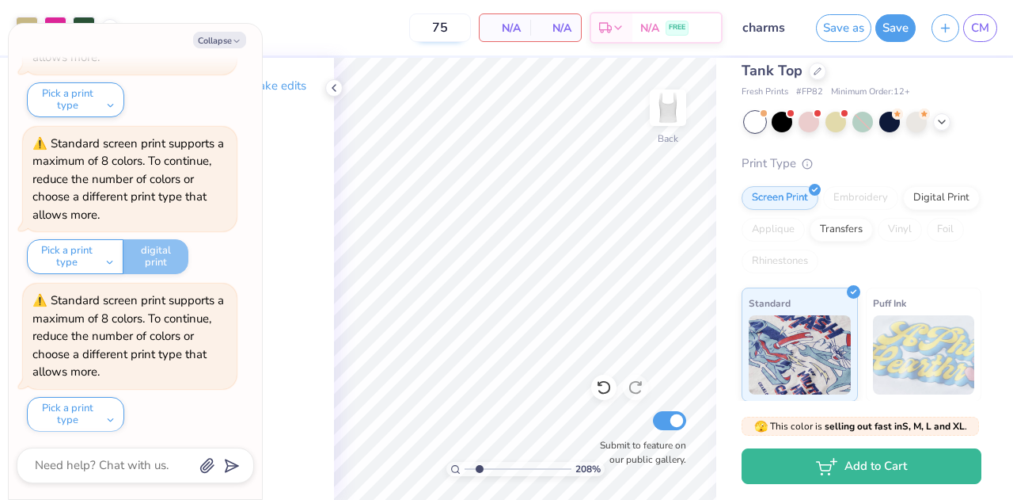
click at [444, 20] on input "75" at bounding box center [440, 27] width 62 height 29
type input "50"
click at [407, 18] on div "50 N/A Per Item N/A Total Est. Delivery N/A FREE" at bounding box center [425, 27] width 596 height 55
type input "2.07991429189832"
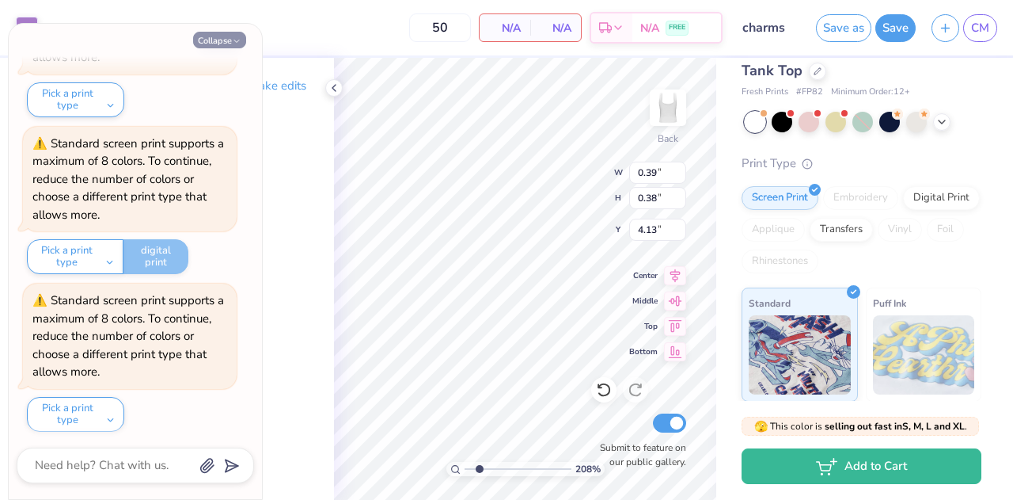
click at [219, 42] on button "Collapse" at bounding box center [219, 40] width 53 height 17
type textarea "x"
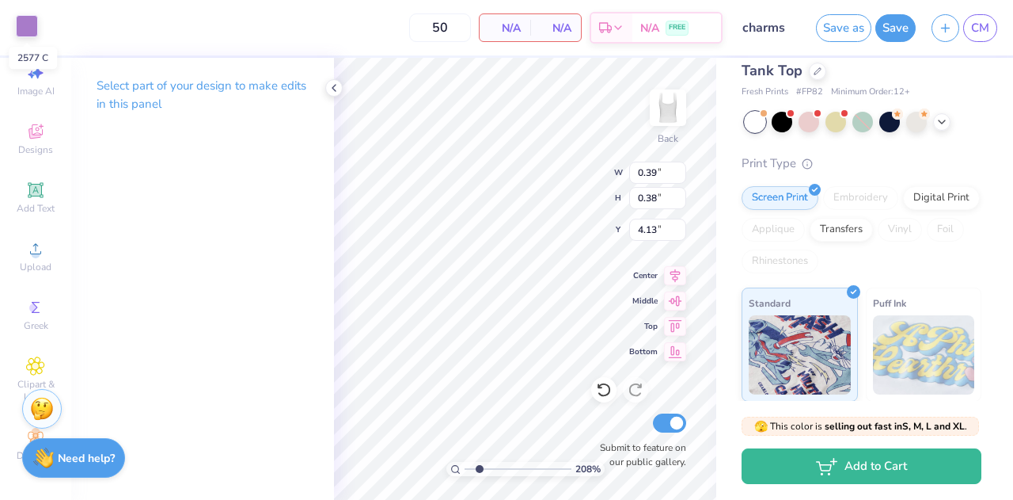
click at [26, 24] on div at bounding box center [27, 26] width 22 height 22
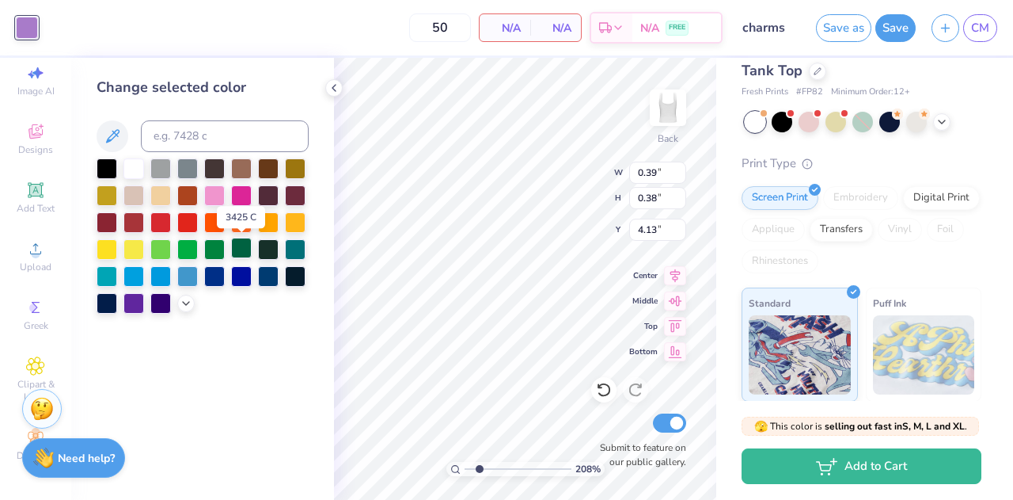
click at [234, 251] on div at bounding box center [241, 248] width 21 height 21
type input "2.07991429189832"
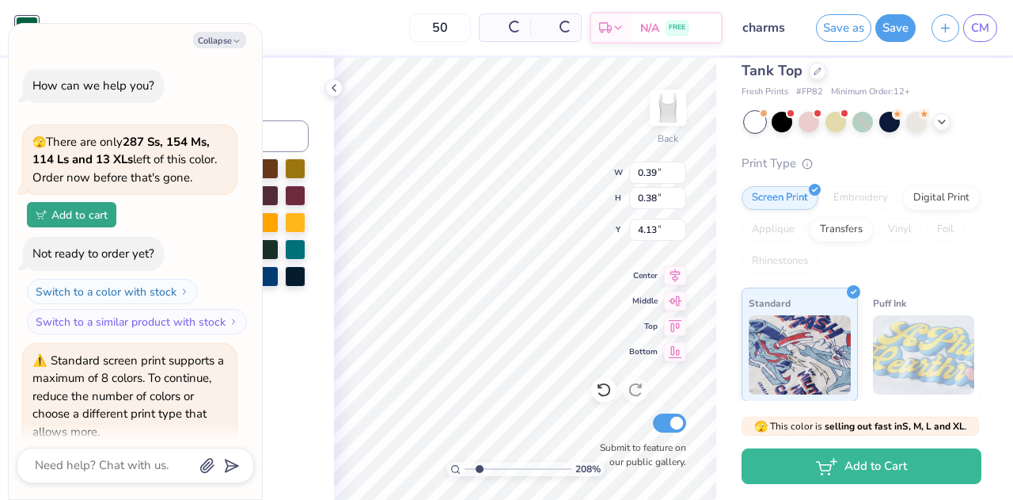
type textarea "x"
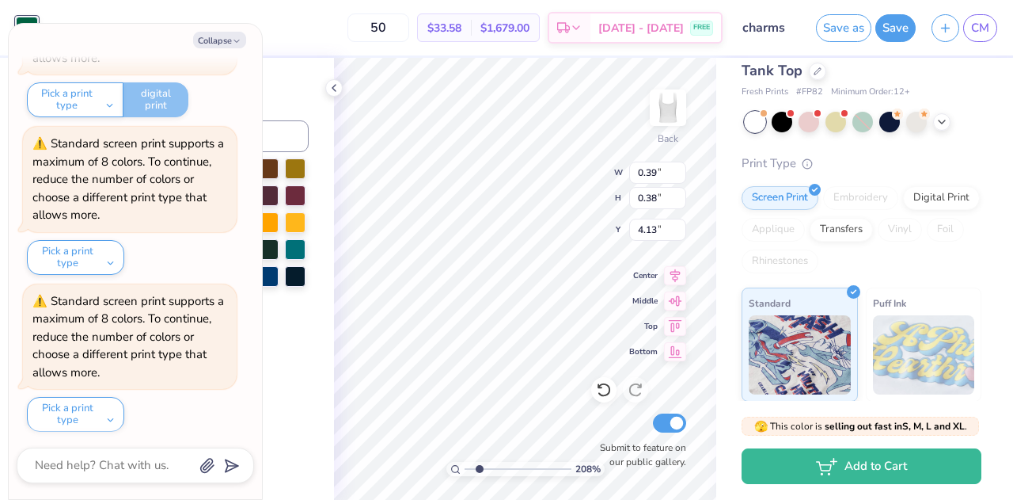
type input "2.07991429189832"
type textarea "x"
type input "3.07"
type input "1.08"
type input "2.77"
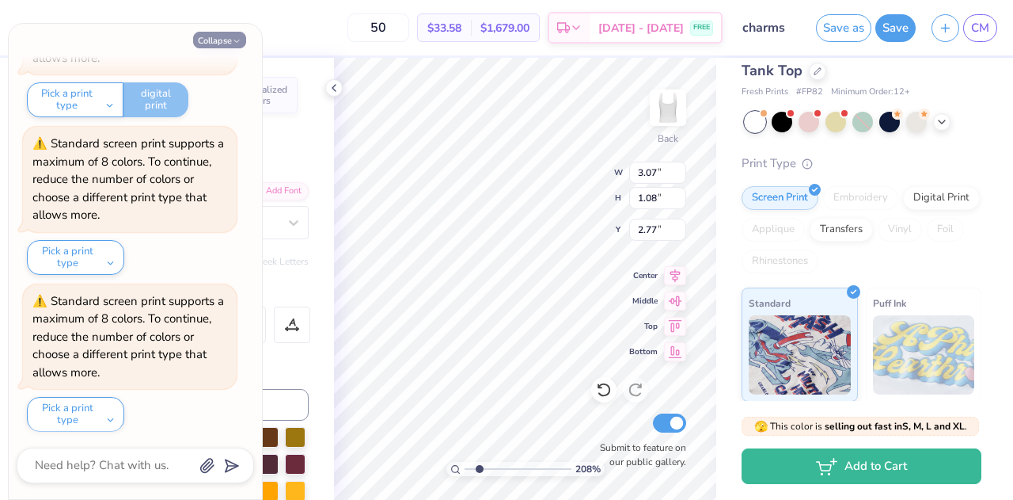
click at [225, 43] on button "Collapse" at bounding box center [219, 40] width 53 height 17
type textarea "x"
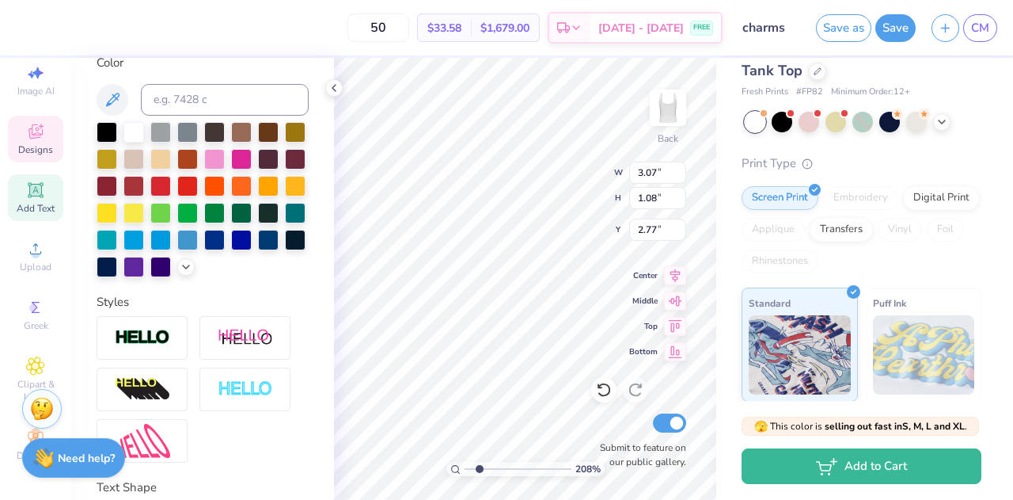
scroll to position [320, 0]
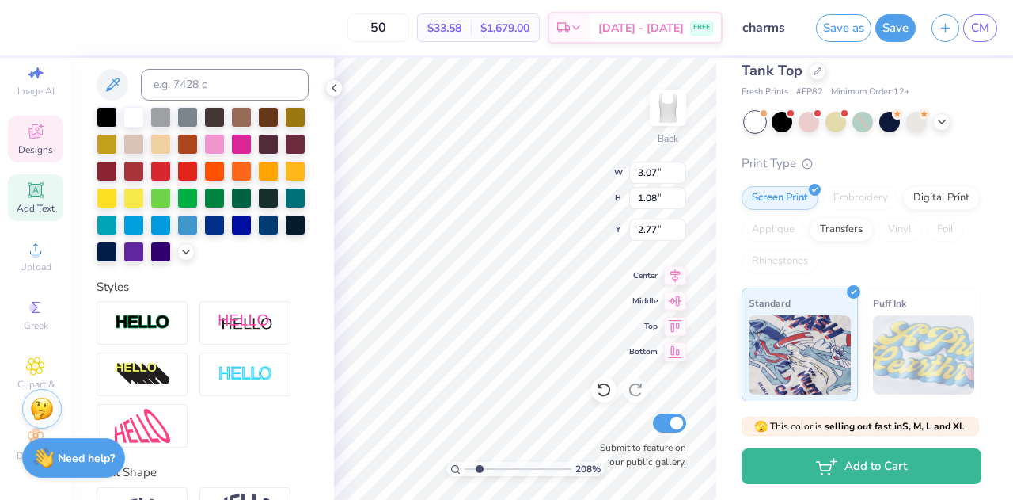
type input "2.07991429189832"
type input "1.14"
type input "1.45"
type input "5.05"
click at [231, 207] on div at bounding box center [241, 196] width 21 height 21
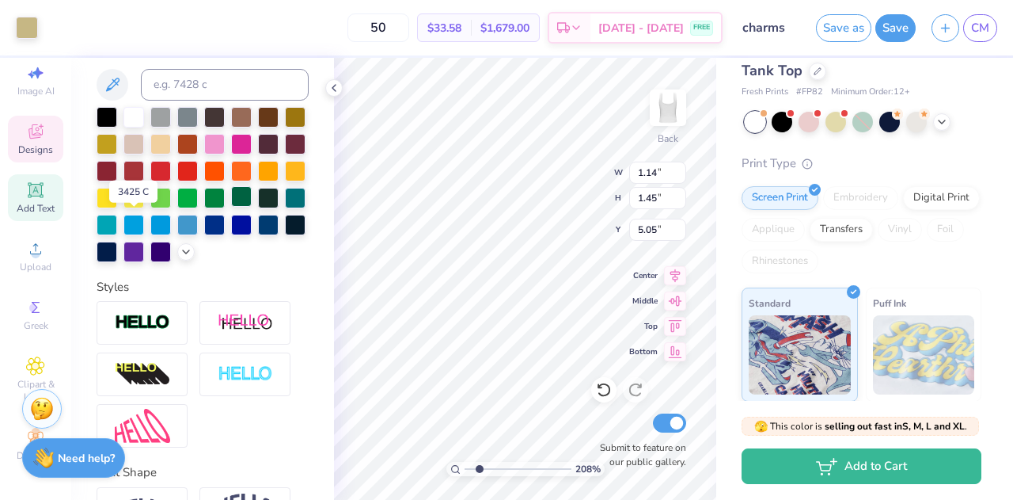
click at [231, 207] on div at bounding box center [241, 196] width 21 height 21
click at [22, 21] on div at bounding box center [27, 26] width 22 height 22
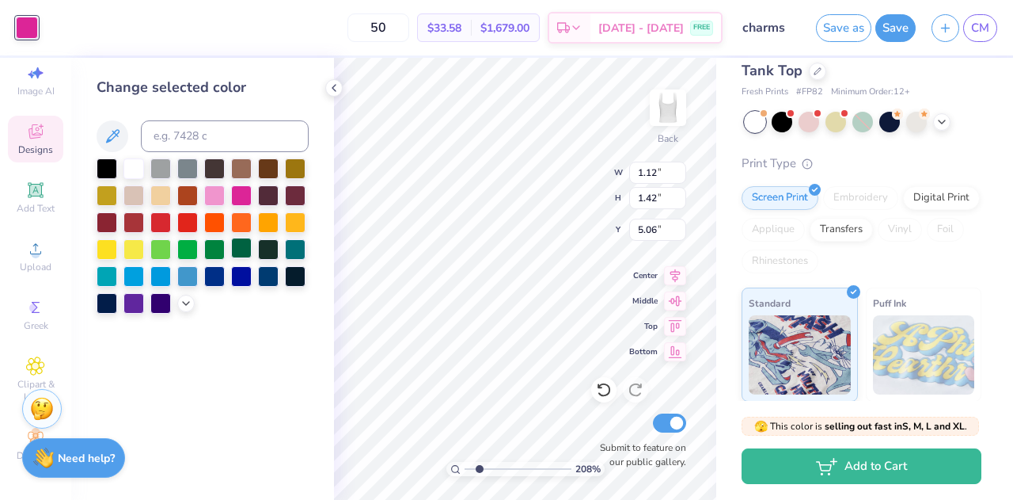
click at [241, 249] on div at bounding box center [241, 248] width 21 height 21
type input "2.07991429189832"
type input "0.86"
type input "0.88"
type input "5.19"
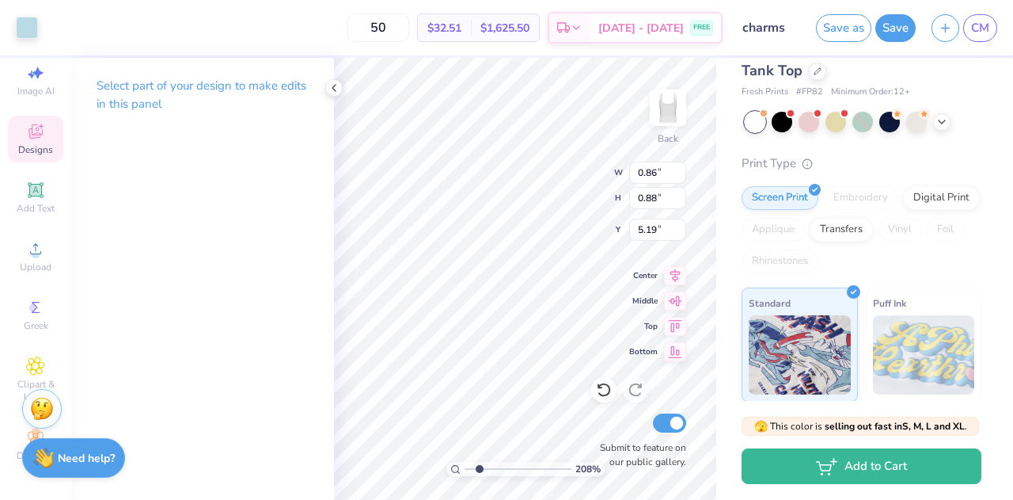
click at [796, 47] on div "Design Title charms" at bounding box center [770, 27] width 78 height 55
click at [329, 90] on icon at bounding box center [334, 88] width 13 height 13
type input "2.07991429189832"
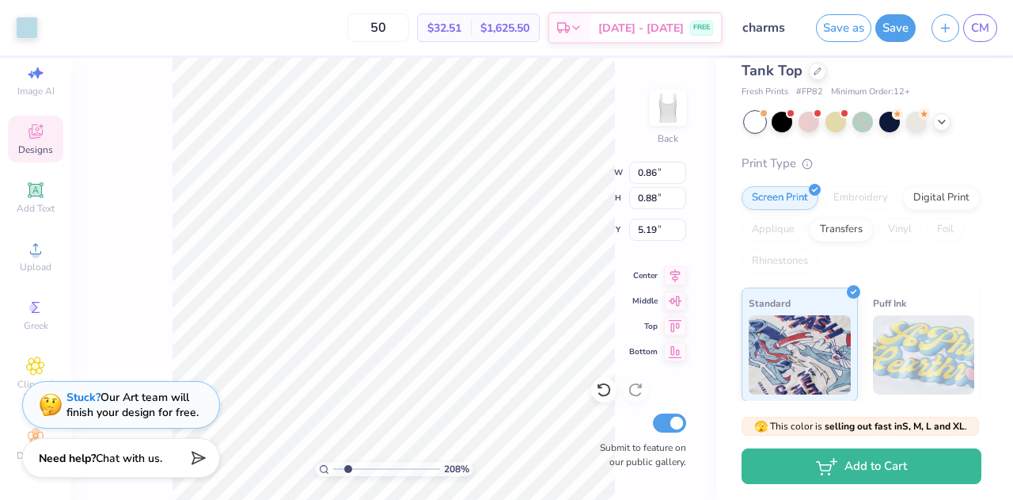
click at [462, 32] on span "$32.51" at bounding box center [445, 28] width 34 height 17
click at [409, 21] on input "50" at bounding box center [379, 27] width 62 height 29
type input "5"
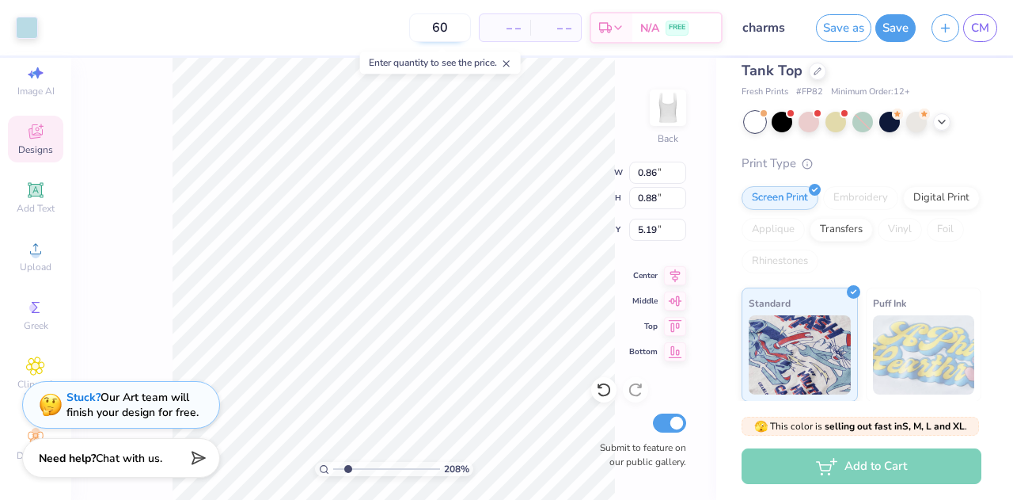
type input "60"
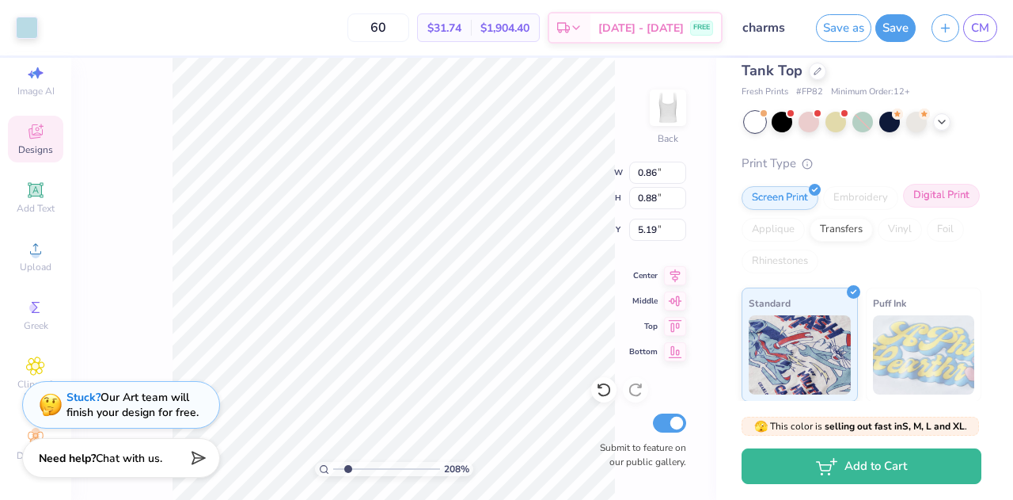
click at [903, 207] on div "Digital Print" at bounding box center [941, 196] width 77 height 24
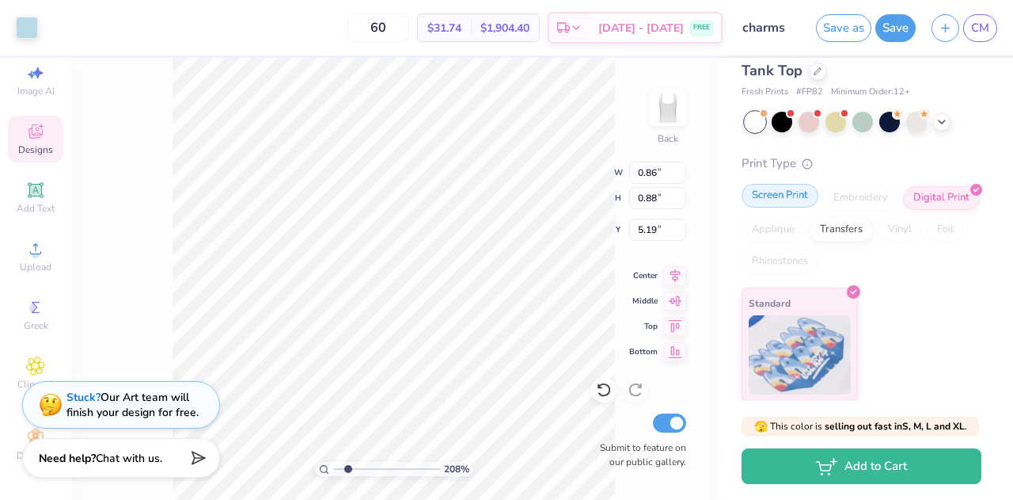
click at [789, 196] on div "Screen Print" at bounding box center [780, 196] width 77 height 24
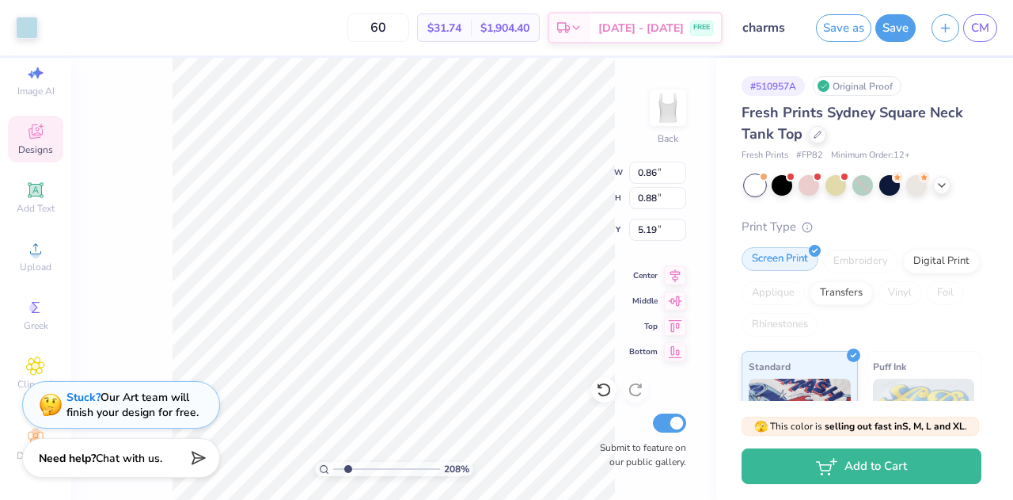
scroll to position [0, 0]
type input "2.07991429189832"
type input "0.39"
type input "0.38"
type input "4.13"
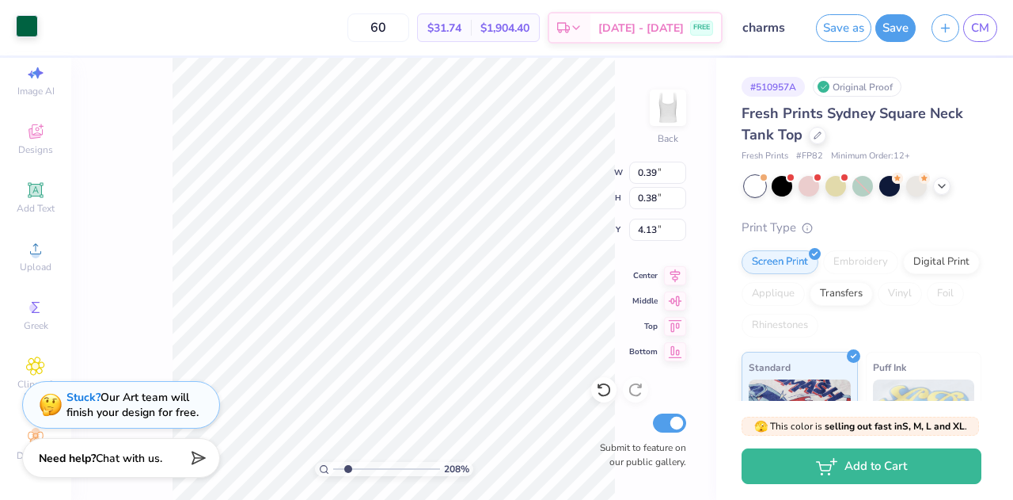
click at [21, 25] on div at bounding box center [27, 26] width 22 height 22
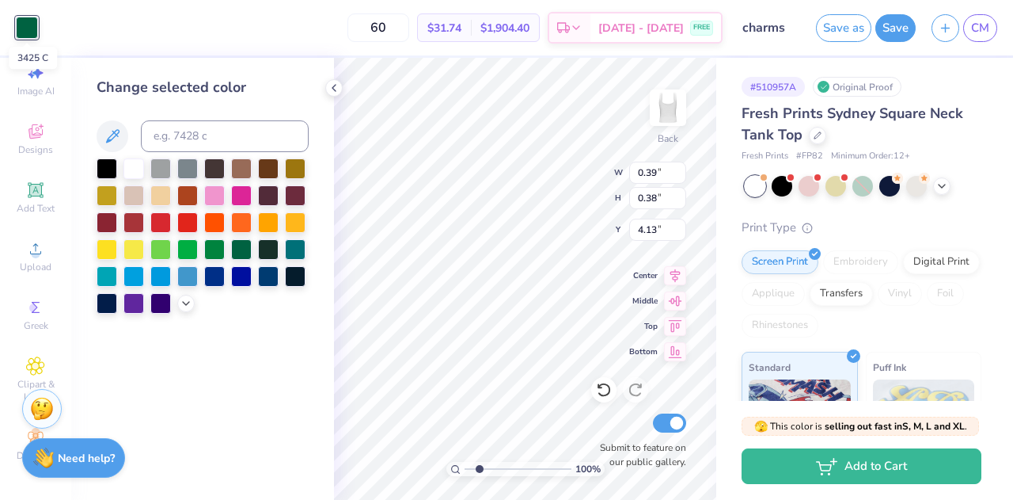
type input "1"
click at [185, 308] on div at bounding box center [185, 301] width 17 height 17
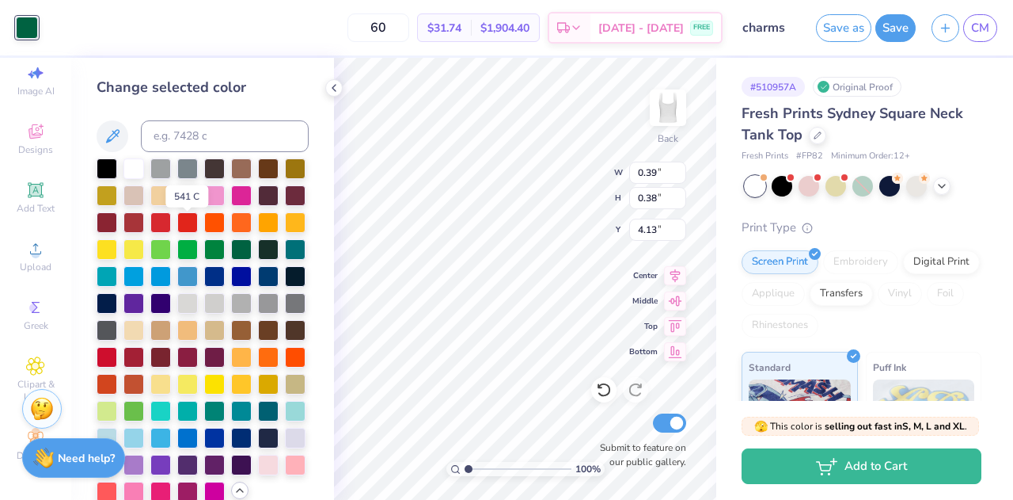
scroll to position [74, 0]
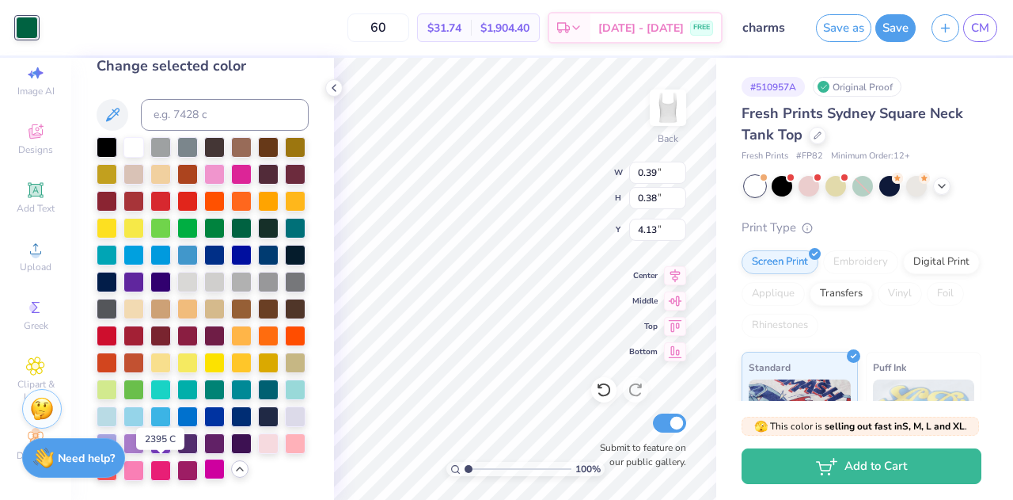
click at [204, 471] on div at bounding box center [214, 468] width 21 height 21
click at [252, 162] on div at bounding box center [241, 172] width 21 height 21
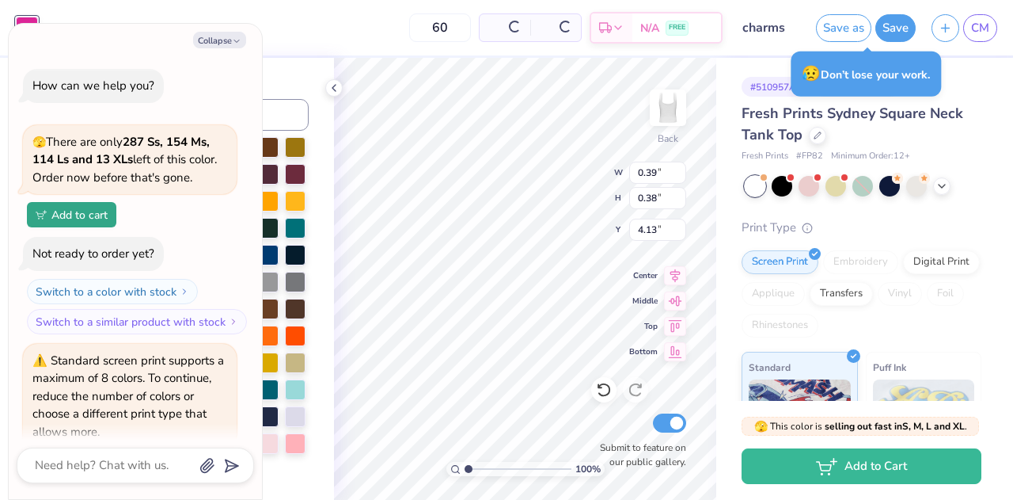
scroll to position [1159, 0]
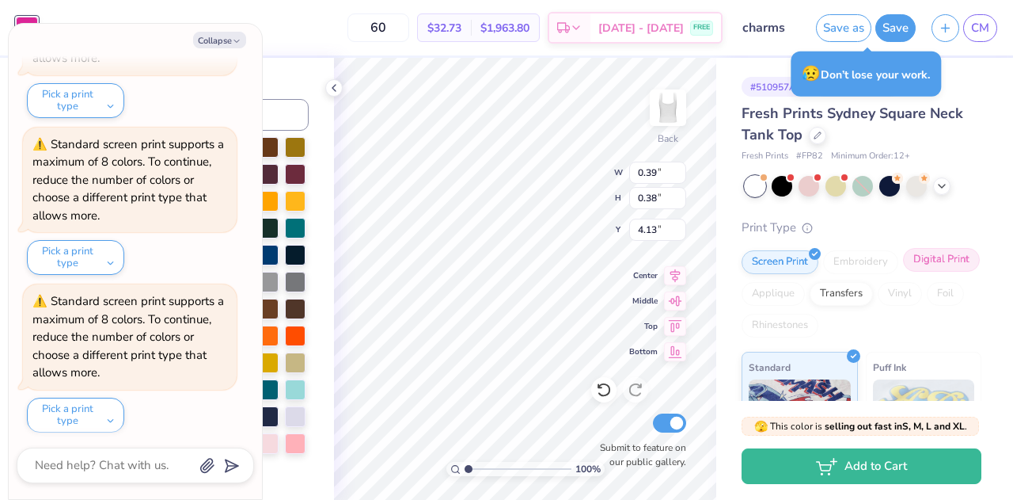
click at [903, 272] on div "Digital Print" at bounding box center [941, 260] width 77 height 24
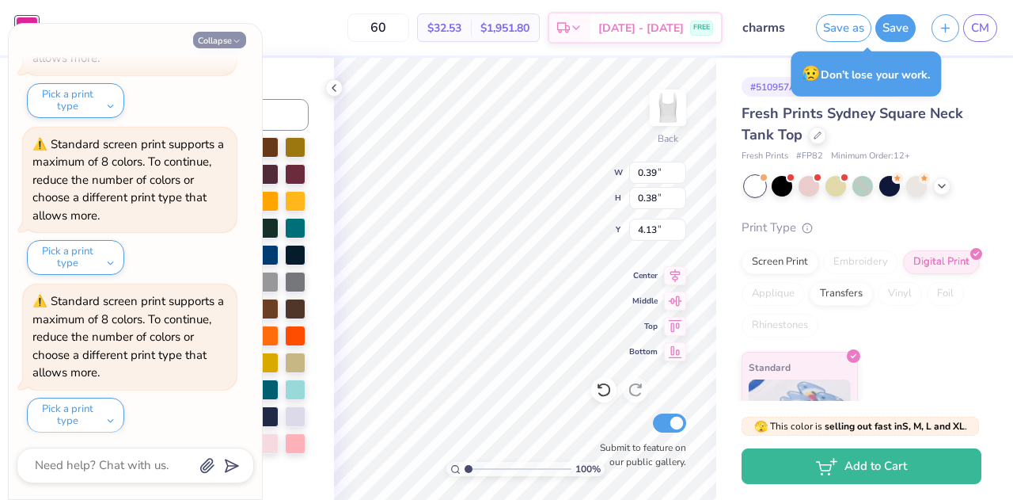
click at [235, 32] on button "Collapse" at bounding box center [219, 40] width 53 height 17
type textarea "x"
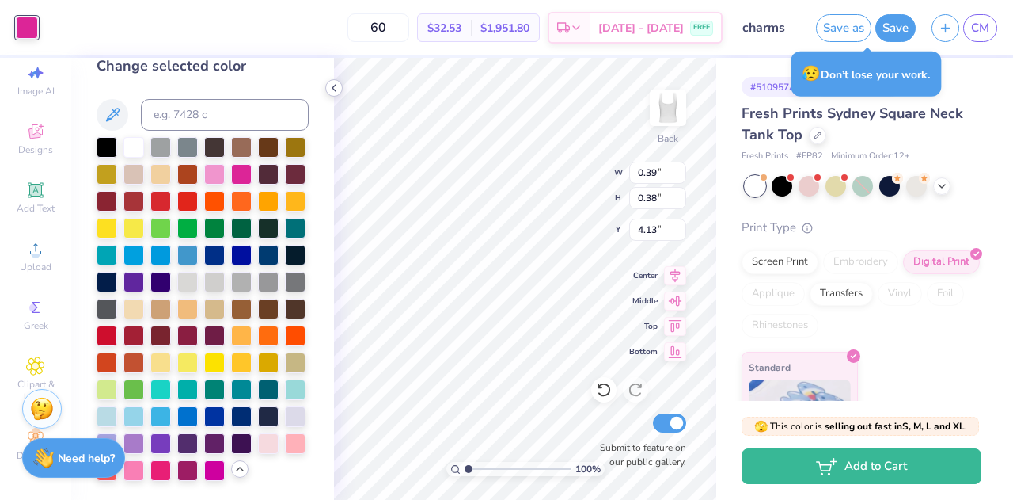
click at [336, 88] on icon at bounding box center [334, 88] width 13 height 13
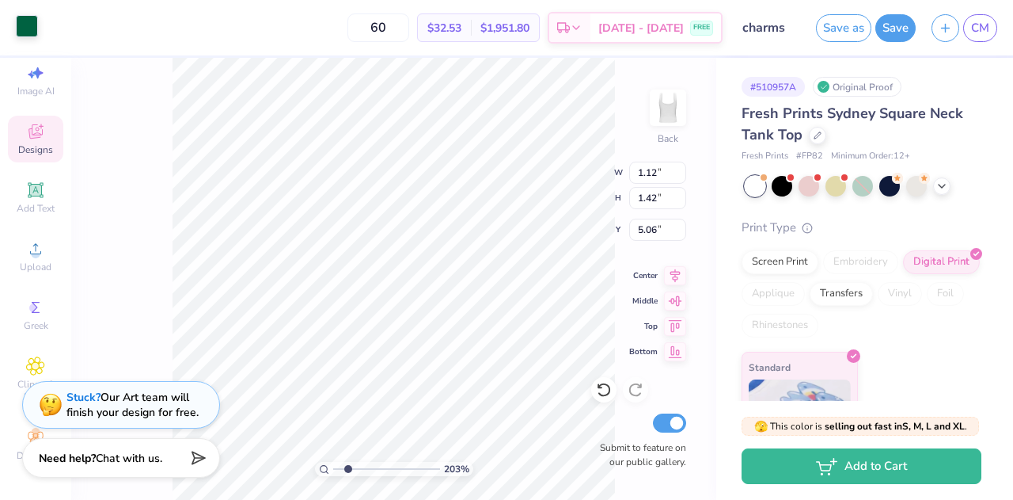
click at [32, 25] on div at bounding box center [27, 26] width 22 height 22
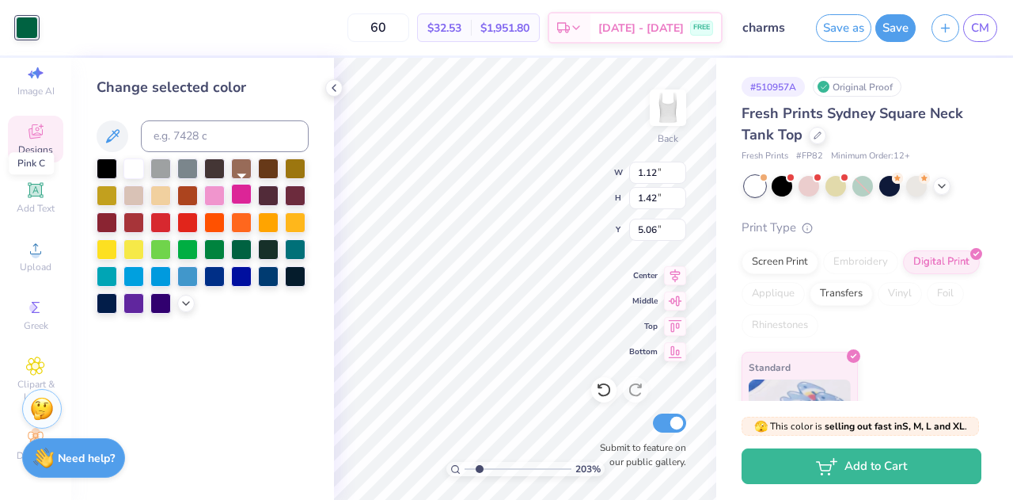
click at [241, 191] on div at bounding box center [241, 194] width 21 height 21
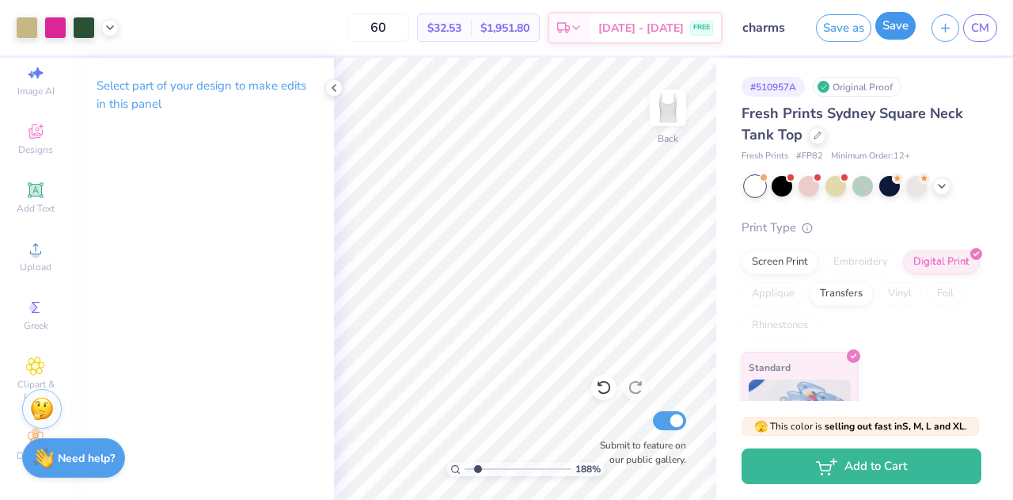
click at [895, 29] on button "Save" at bounding box center [896, 26] width 40 height 28
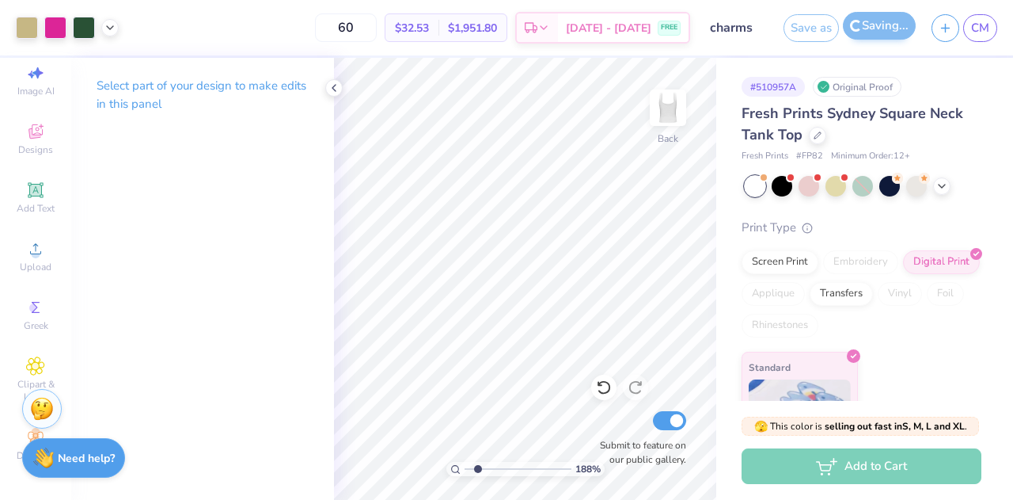
type input "1.876883404661"
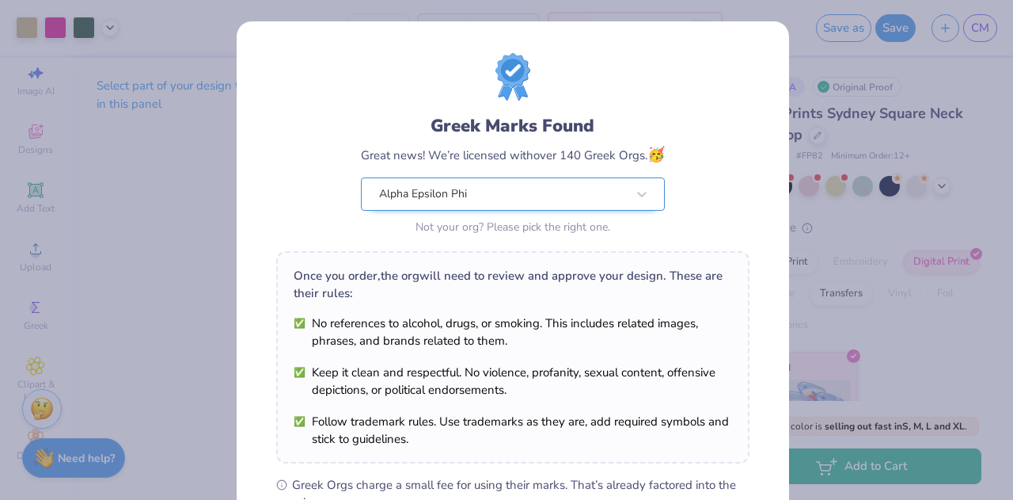
scroll to position [239, 0]
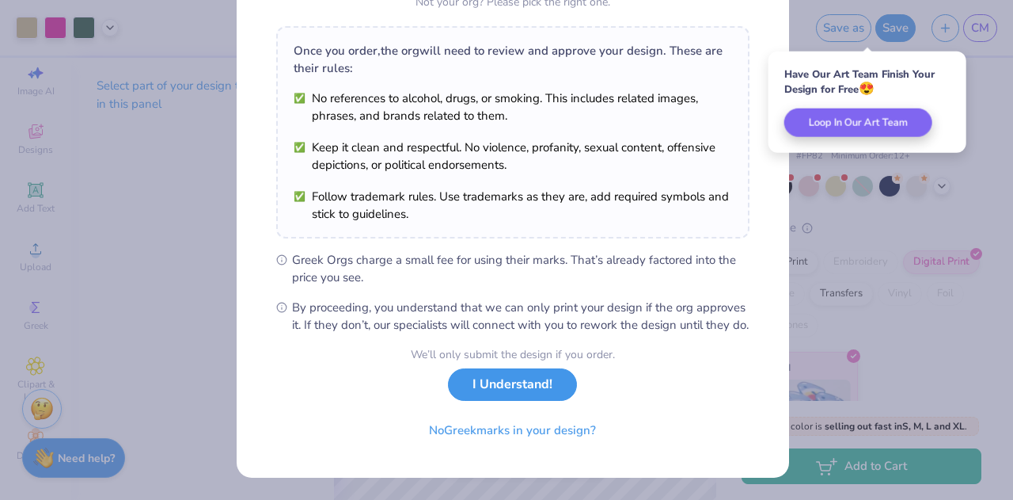
click at [481, 397] on button "I Understand!" at bounding box center [512, 384] width 129 height 32
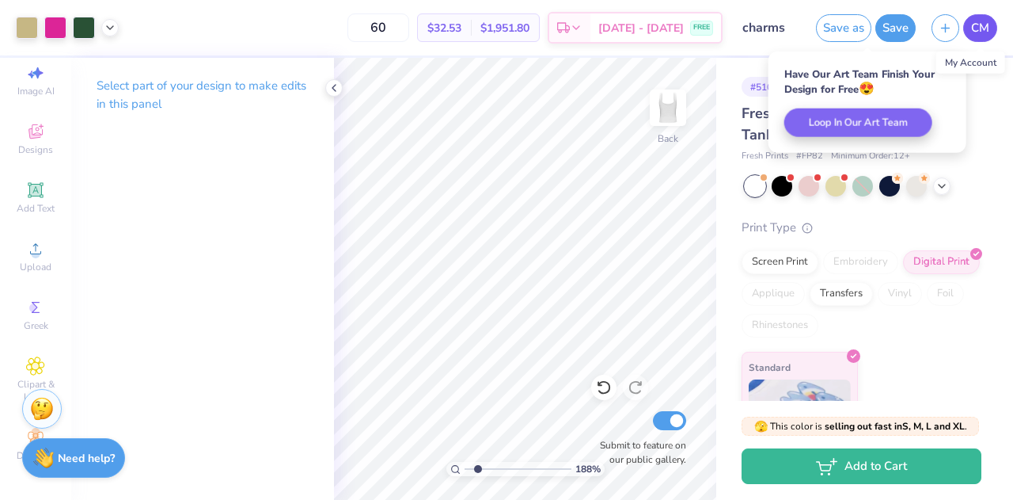
click at [982, 30] on span "CM" at bounding box center [980, 28] width 18 height 18
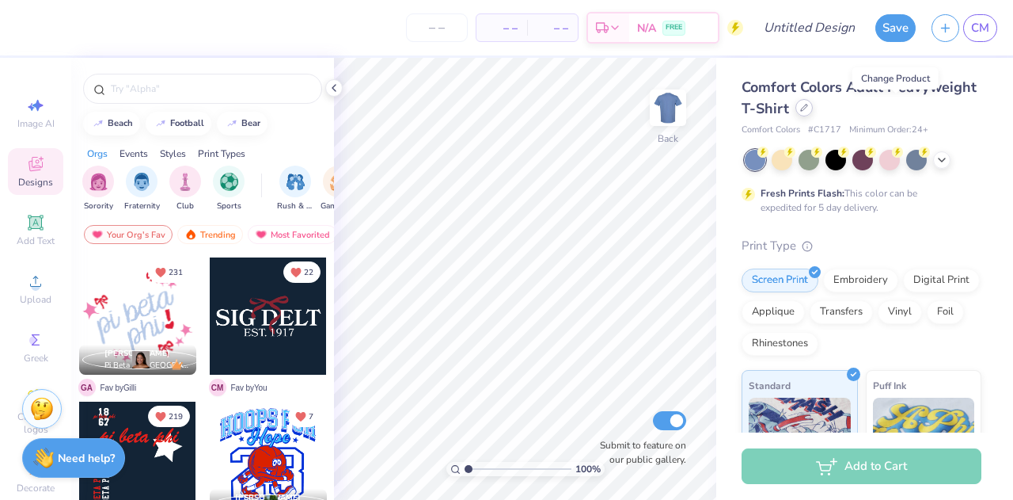
click at [813, 112] on div at bounding box center [804, 107] width 17 height 17
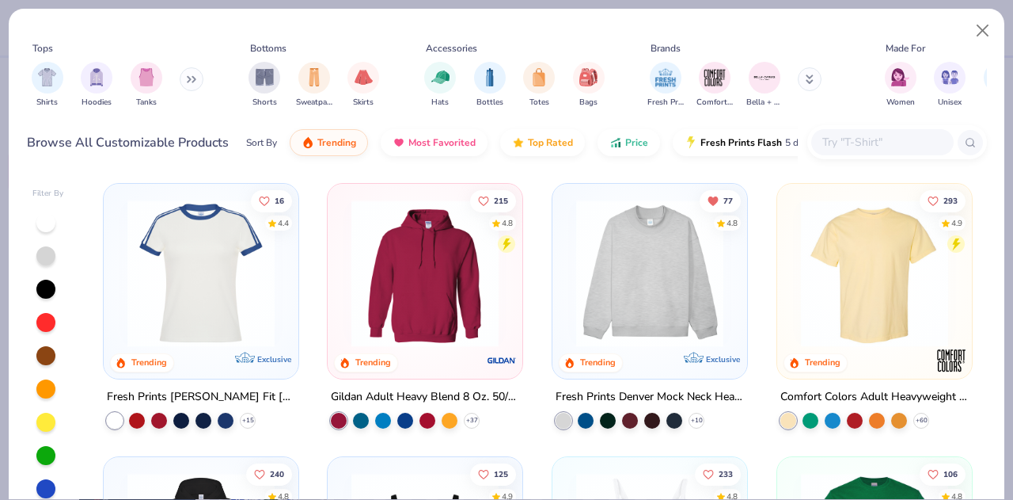
click at [189, 80] on icon at bounding box center [192, 79] width 10 height 8
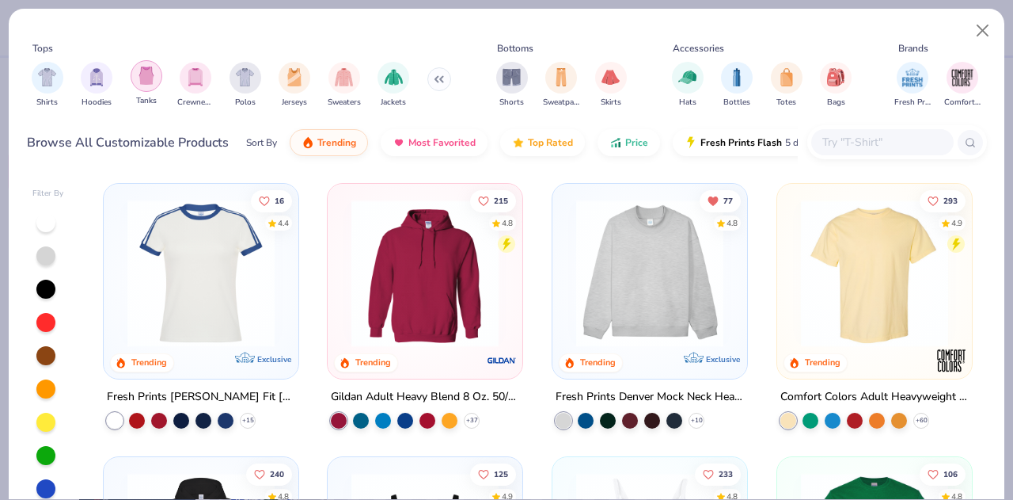
click at [133, 81] on div "filter for Tanks" at bounding box center [147, 76] width 32 height 32
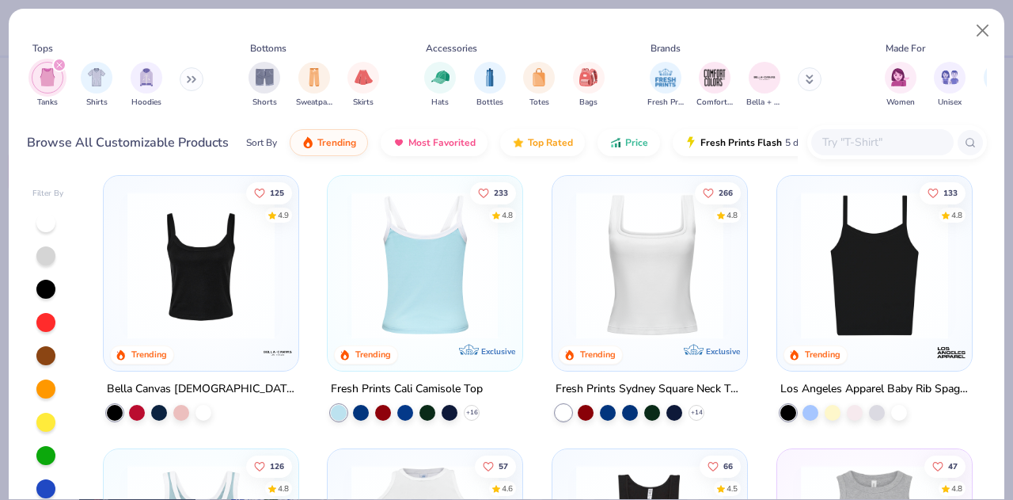
scroll to position [8, 0]
click at [431, 318] on img at bounding box center [425, 265] width 163 height 147
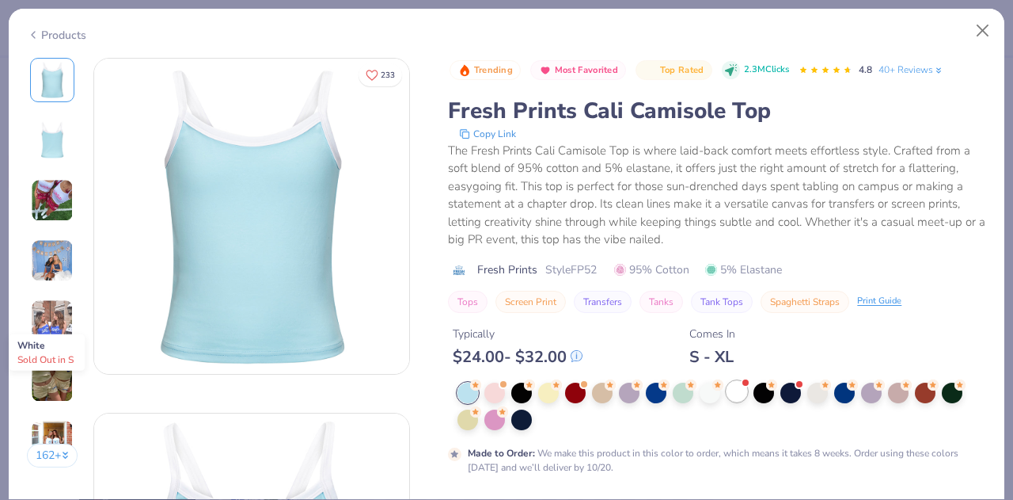
click at [739, 386] on div at bounding box center [737, 391] width 21 height 21
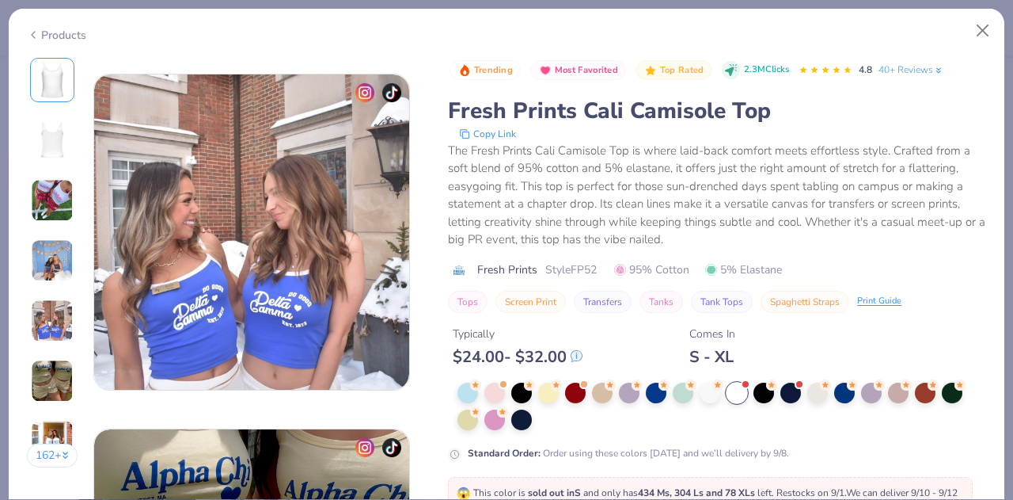
scroll to position [1407, 0]
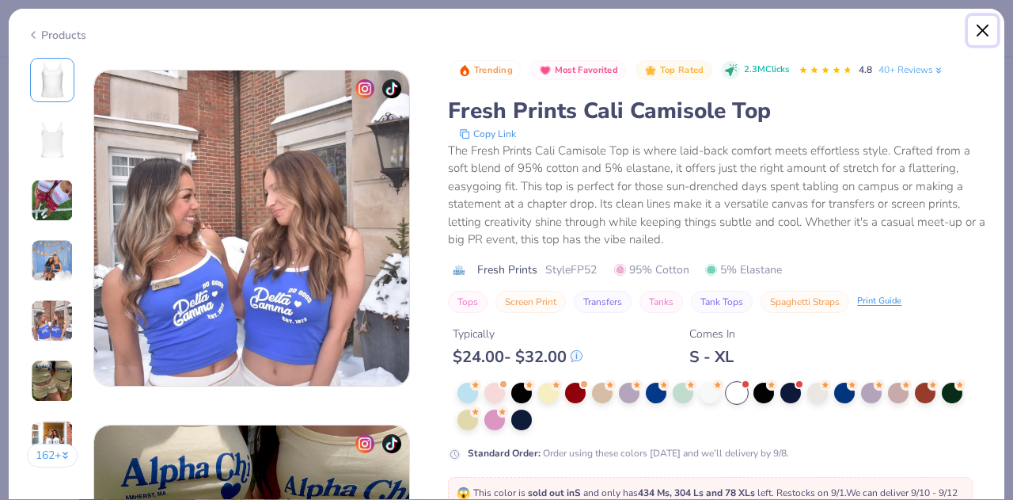
click at [983, 25] on button "Close" at bounding box center [983, 31] width 30 height 30
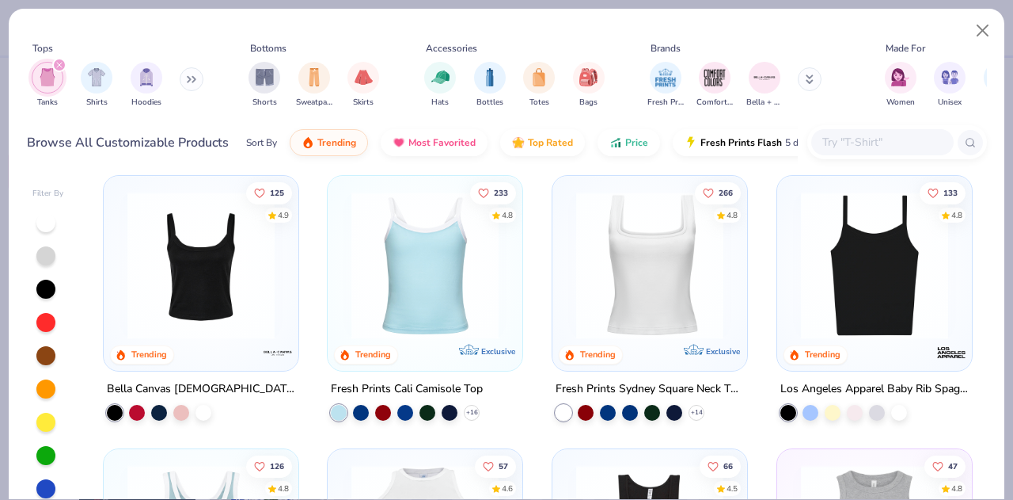
click at [206, 302] on img at bounding box center [201, 265] width 163 height 147
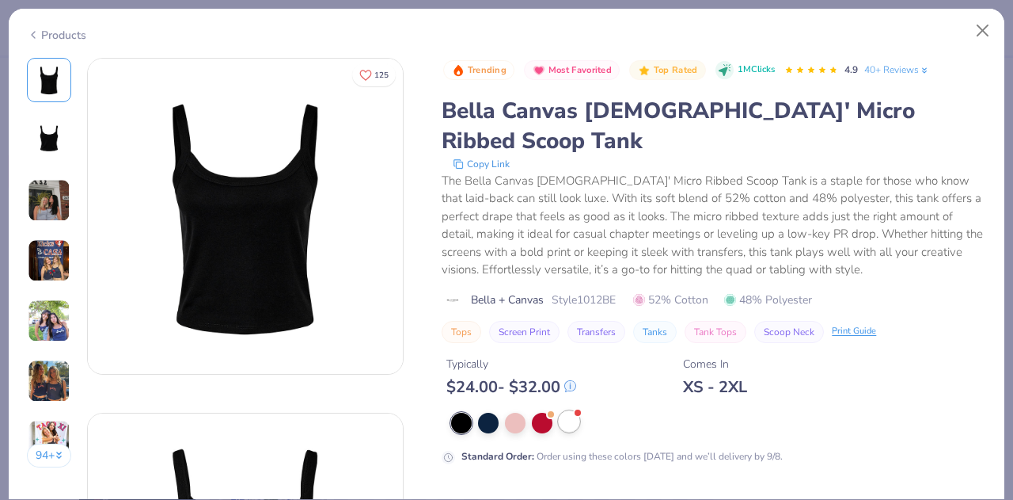
click at [575, 411] on div at bounding box center [569, 421] width 21 height 21
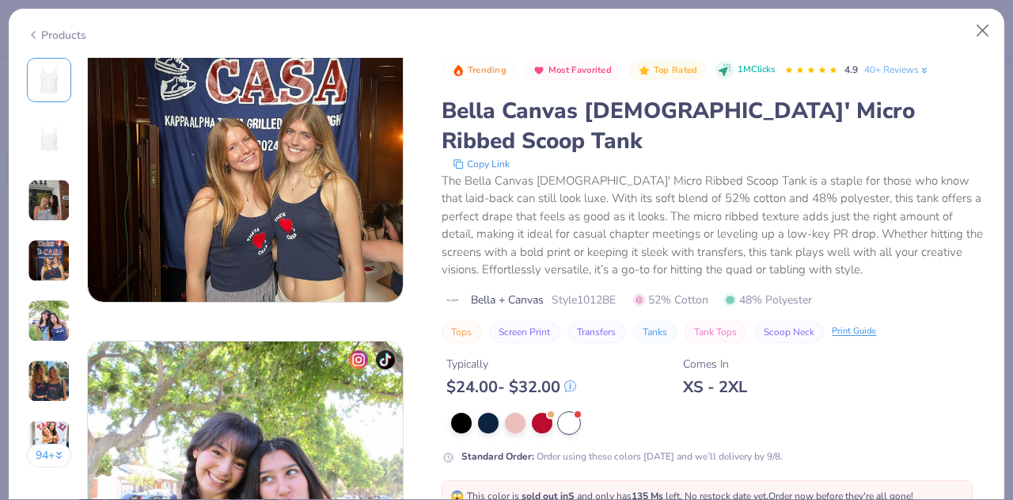
scroll to position [1139, 0]
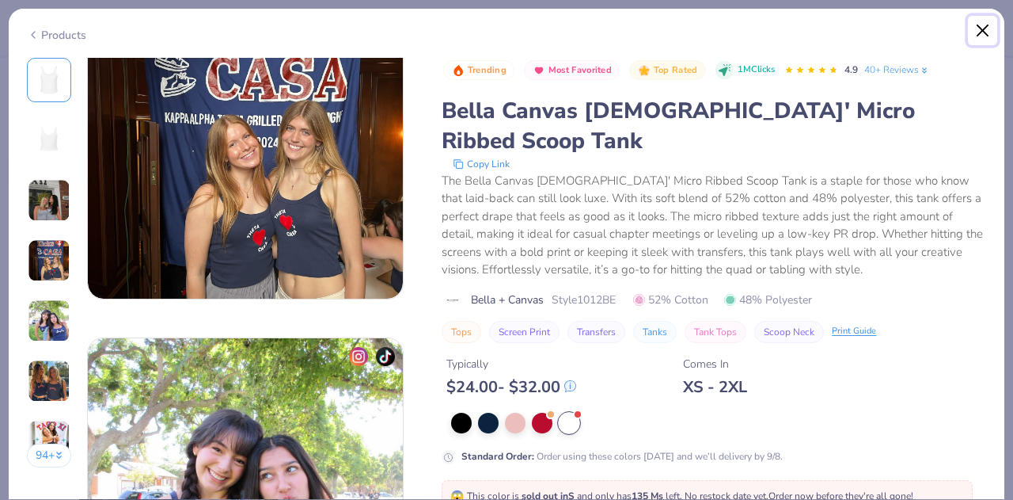
click at [989, 29] on button "Close" at bounding box center [983, 31] width 30 height 30
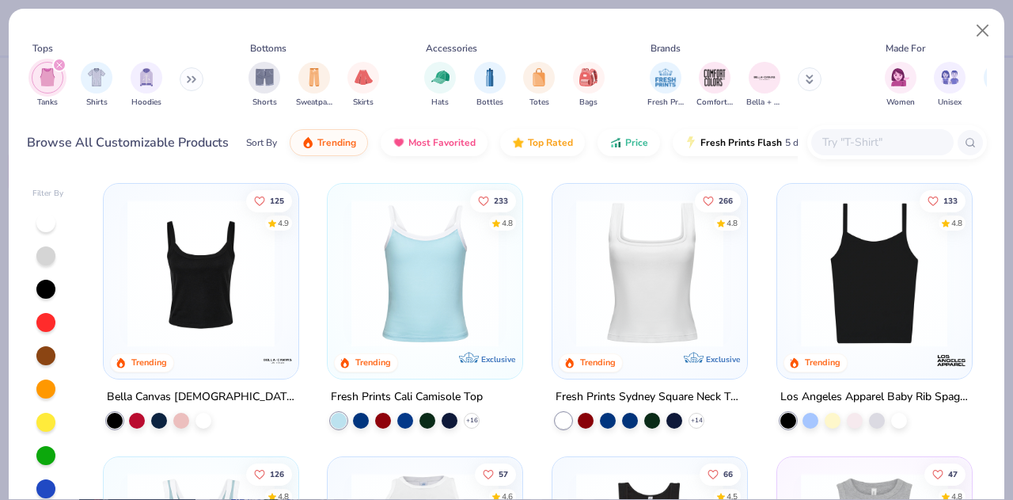
click at [882, 304] on img at bounding box center [874, 273] width 163 height 147
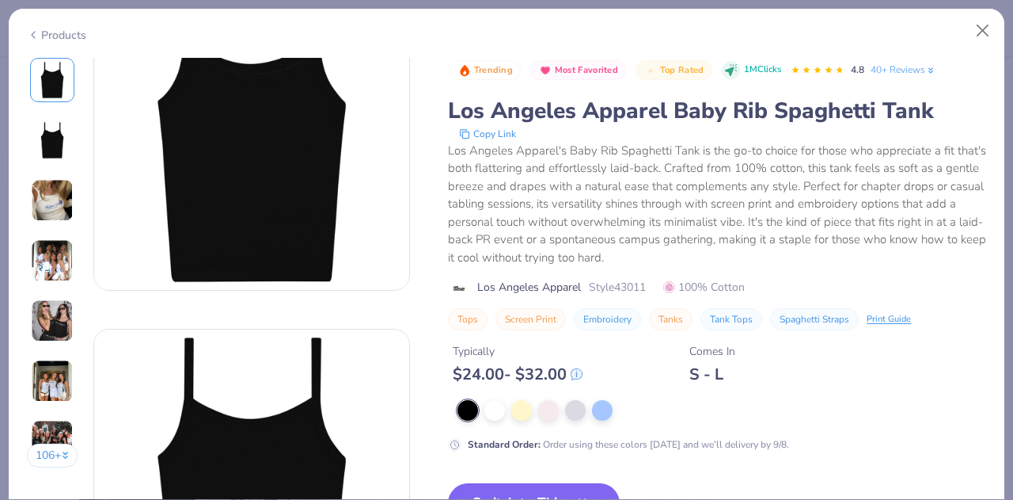
scroll to position [88, 0]
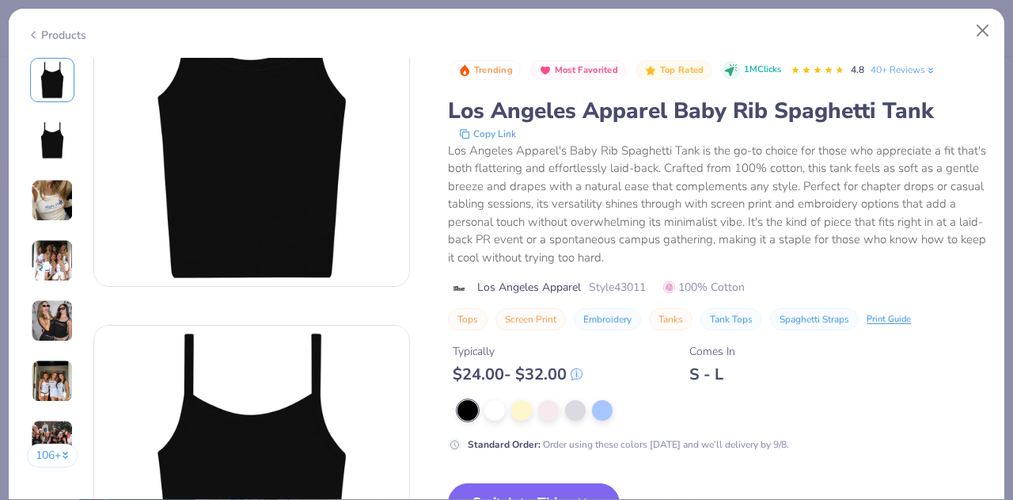
click at [60, 218] on img at bounding box center [52, 200] width 43 height 43
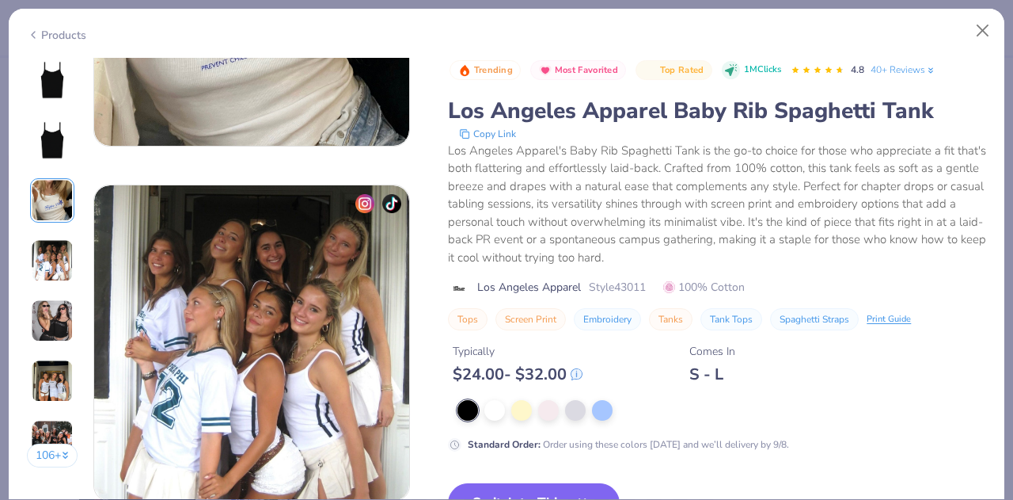
scroll to position [937, 0]
click at [501, 414] on div at bounding box center [495, 408] width 21 height 21
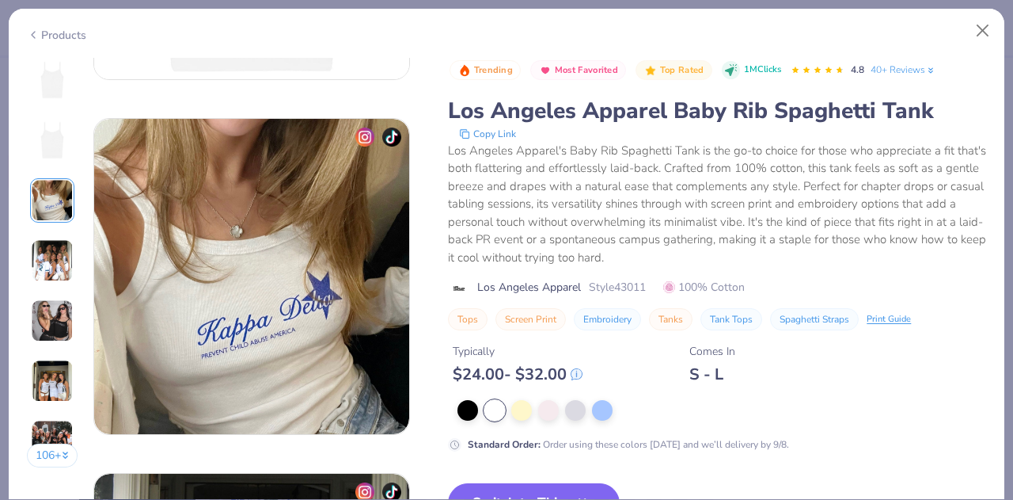
click at [55, 92] on img at bounding box center [52, 80] width 38 height 38
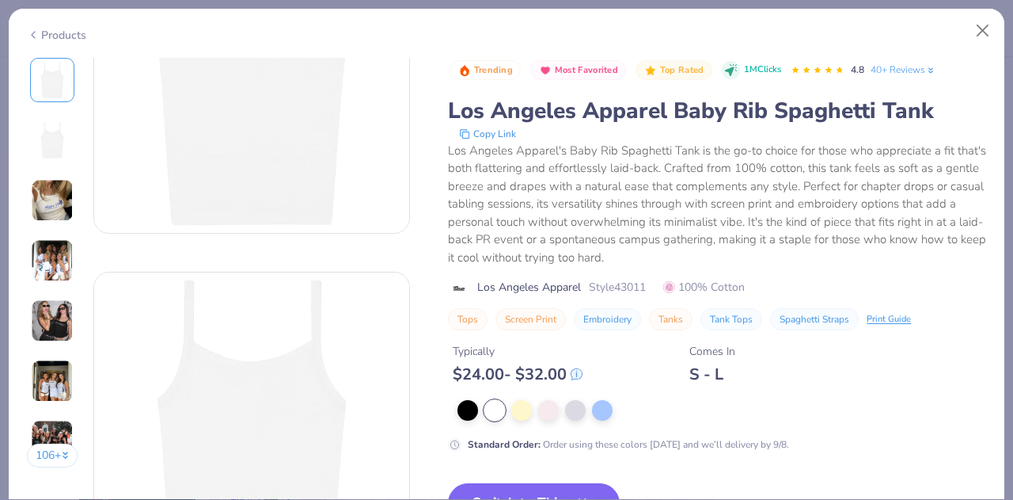
scroll to position [147, 0]
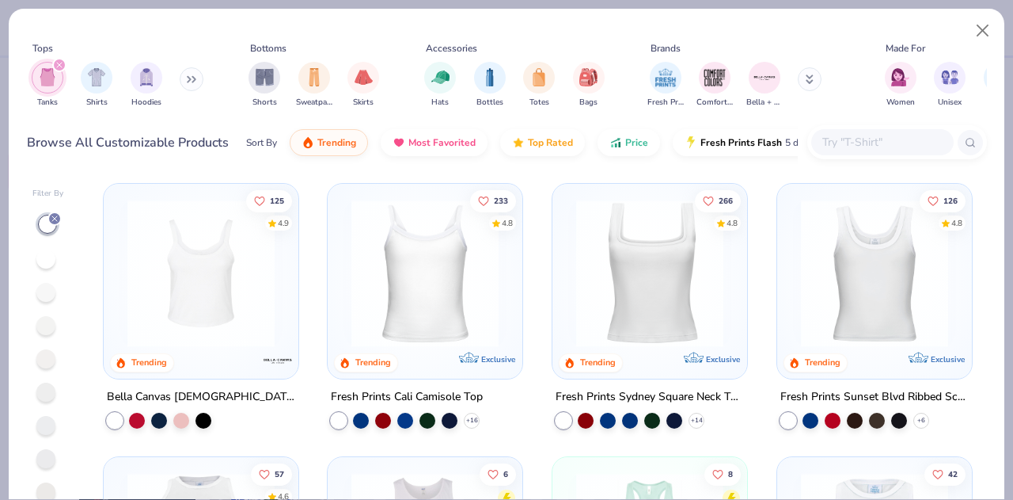
click at [444, 260] on img at bounding box center [425, 273] width 163 height 147
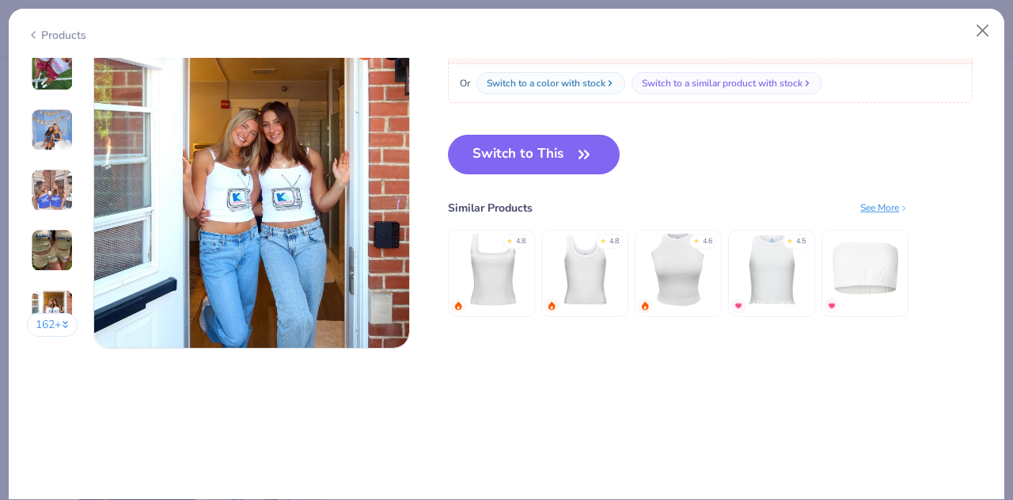
scroll to position [2103, 0]
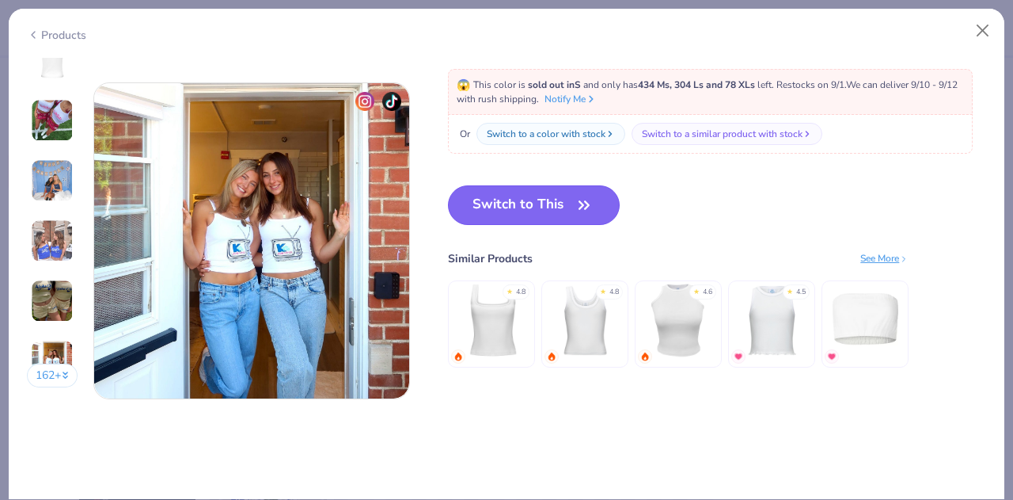
click at [558, 214] on button "Switch to This" at bounding box center [534, 205] width 172 height 40
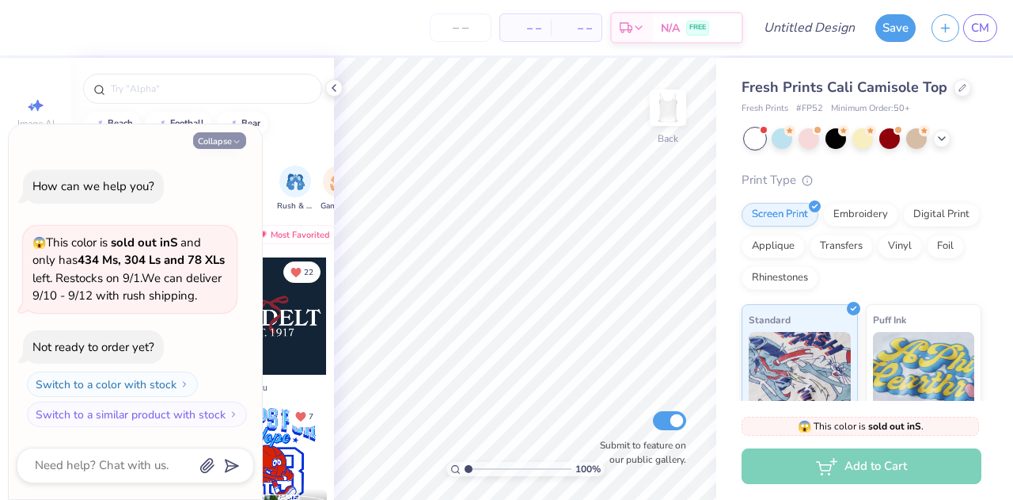
click at [219, 132] on button "Collapse" at bounding box center [219, 140] width 53 height 17
type textarea "x"
